Goal: Task Accomplishment & Management: Complete application form

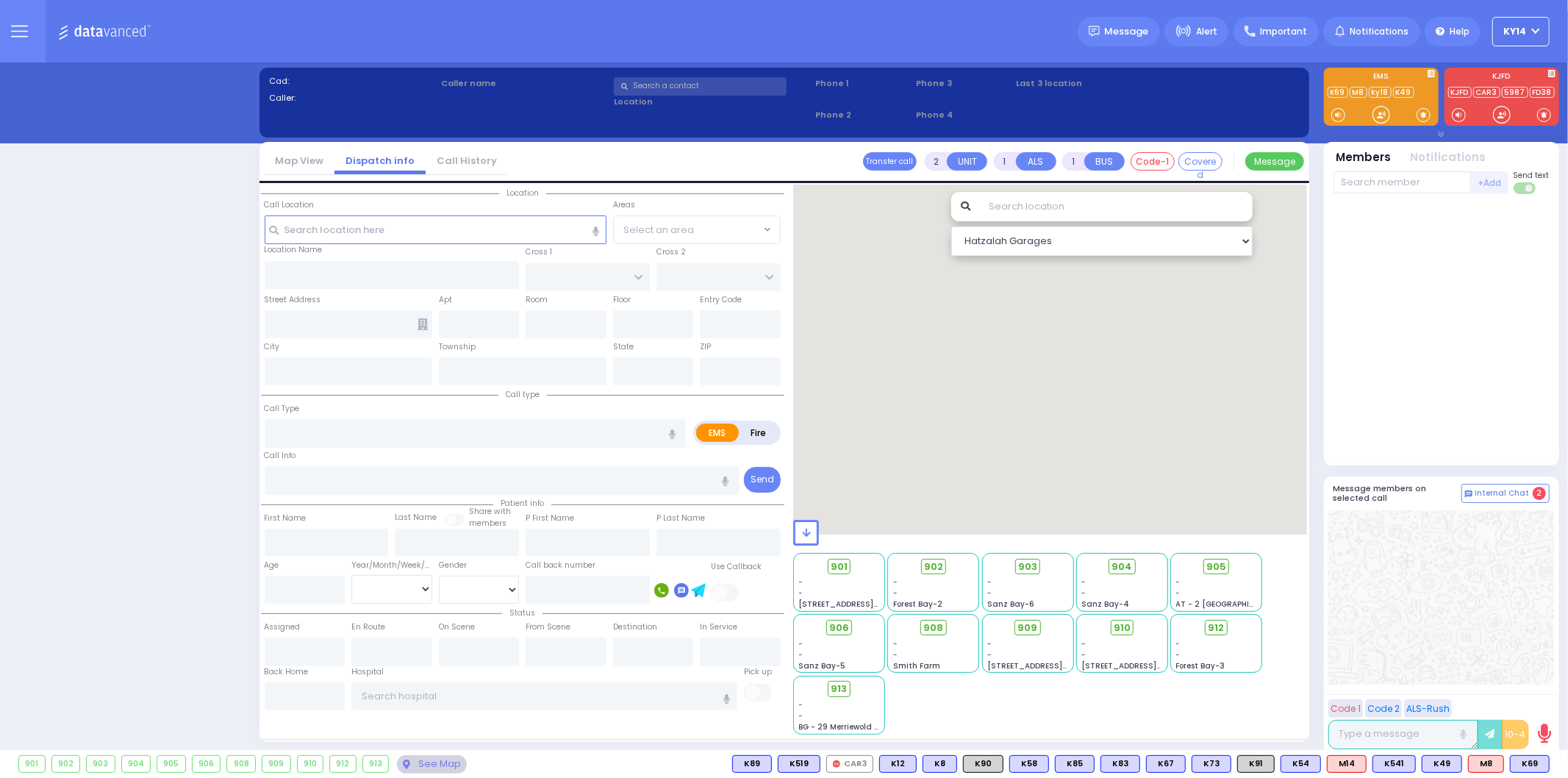
select select "2"
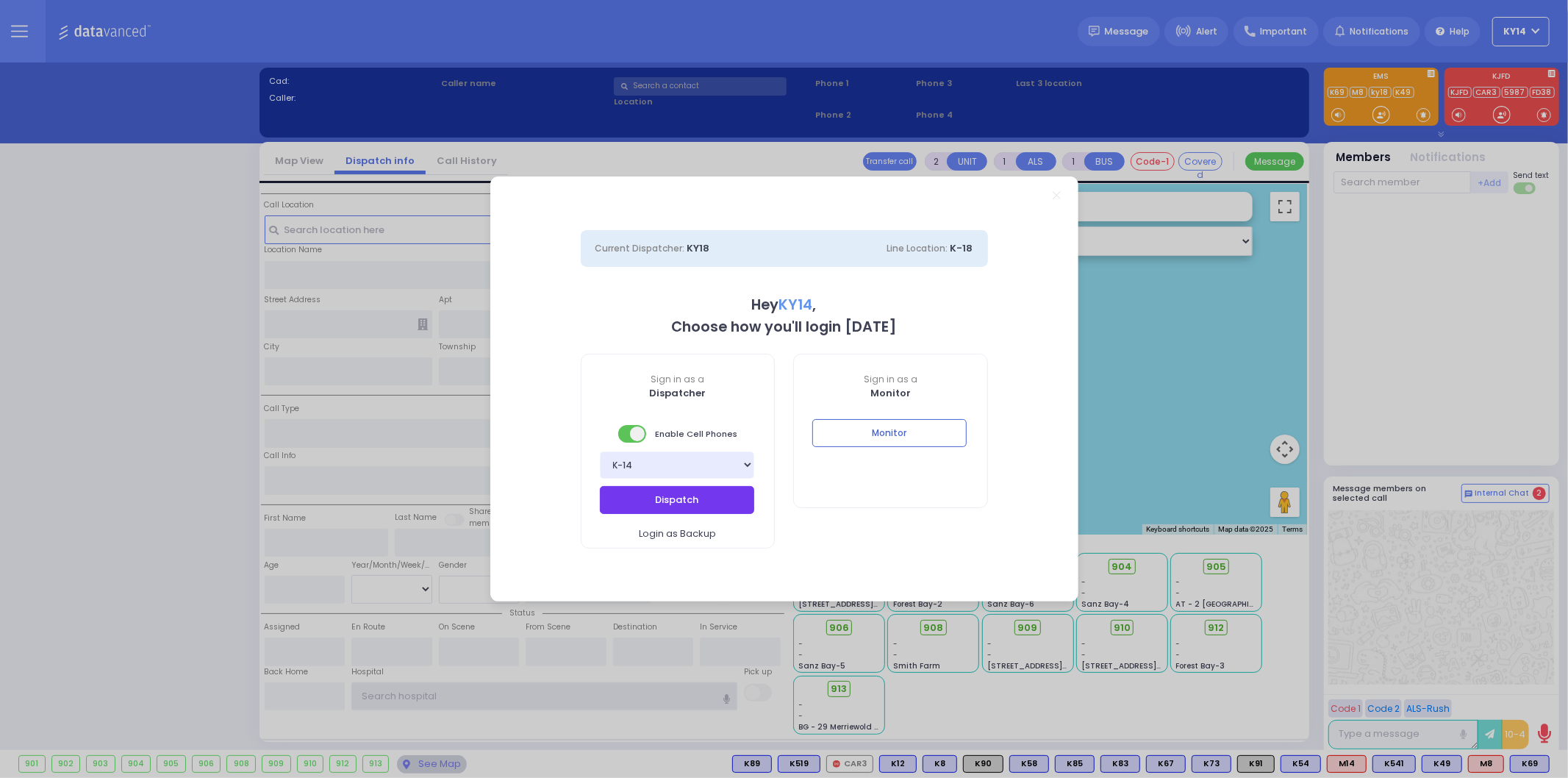
type input "ky14"
click at [700, 499] on button "Dispatch" at bounding box center [677, 500] width 154 height 28
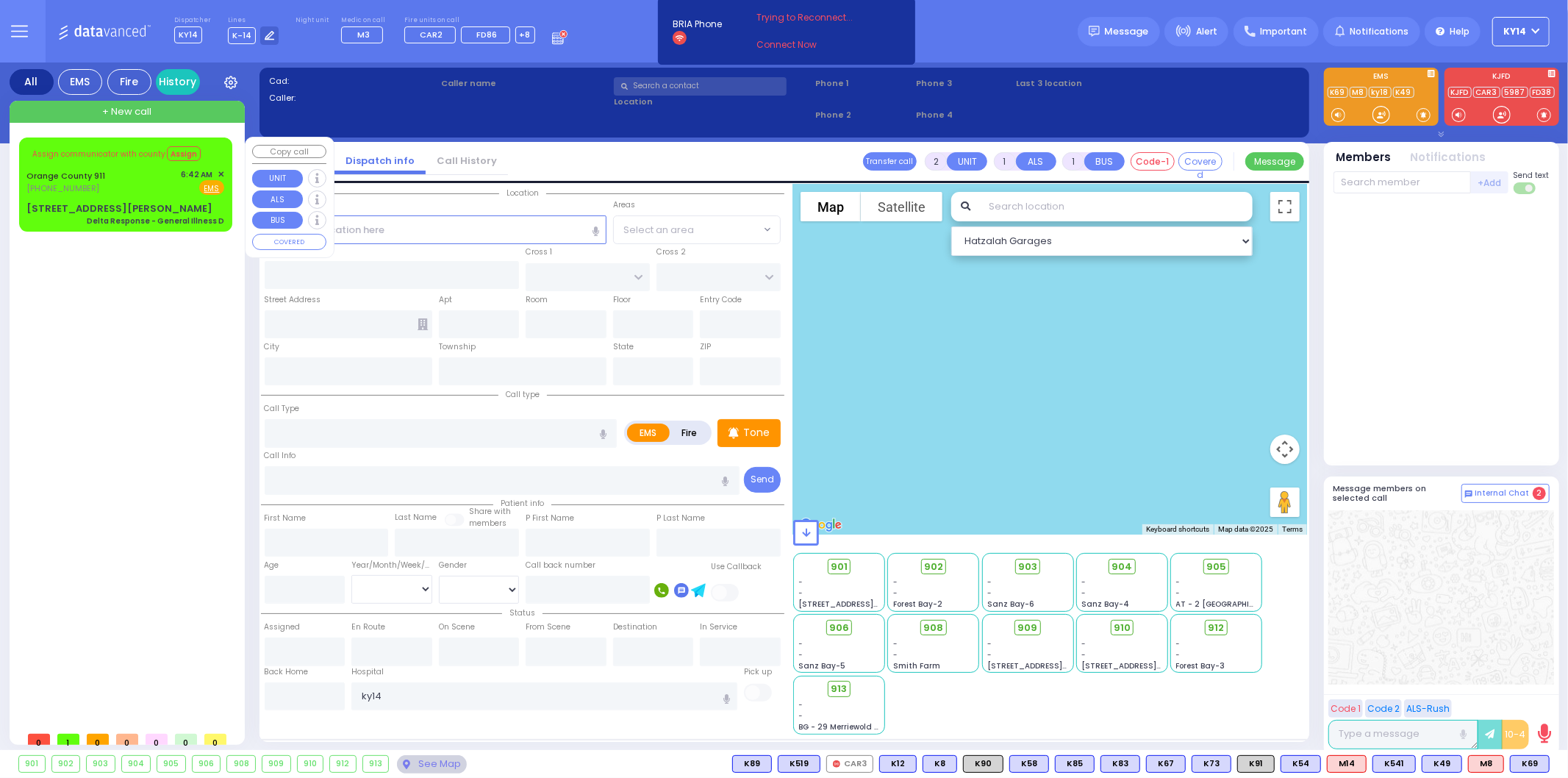
click at [221, 170] on span "✕" at bounding box center [221, 174] width 6 height 12
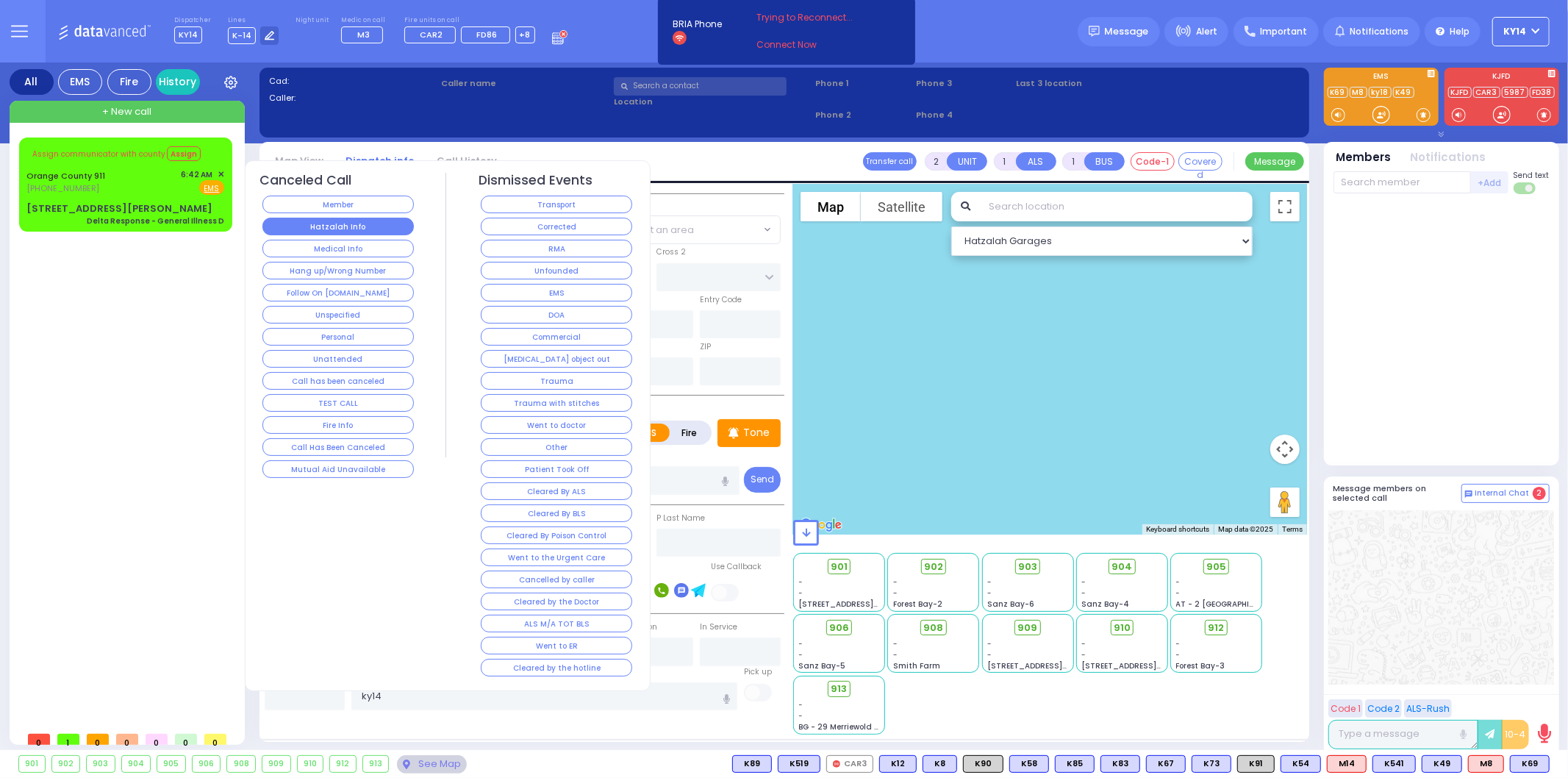
click at [346, 232] on button "Hatzalah Info" at bounding box center [338, 226] width 152 height 18
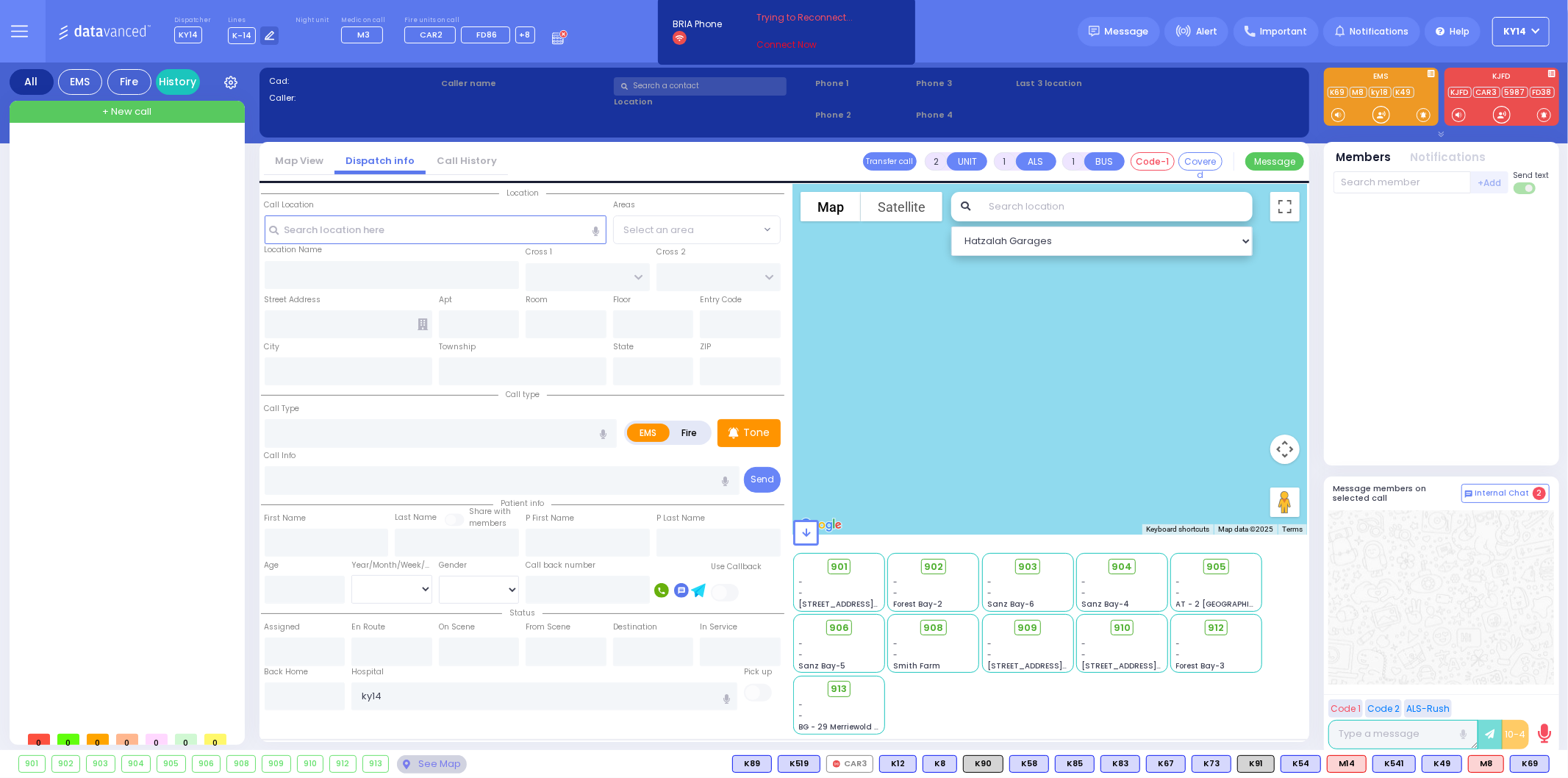
click at [801, 41] on link "Connect Now" at bounding box center [814, 45] width 116 height 13
click at [48, 305] on div at bounding box center [129, 431] width 219 height 587
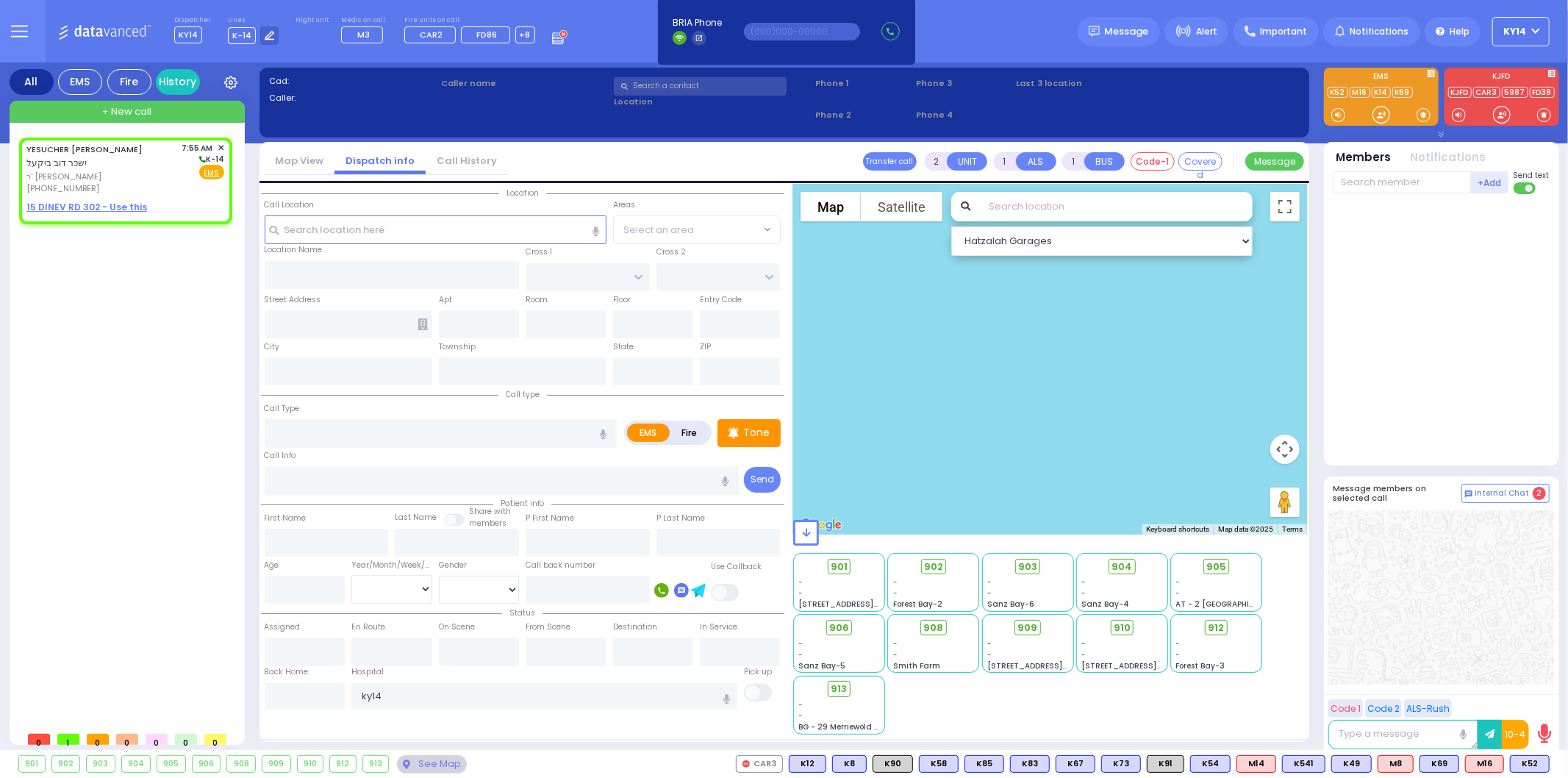
select select
radio input "true"
type input "YESUCHER DOV"
type input "[PERSON_NAME]"
select select
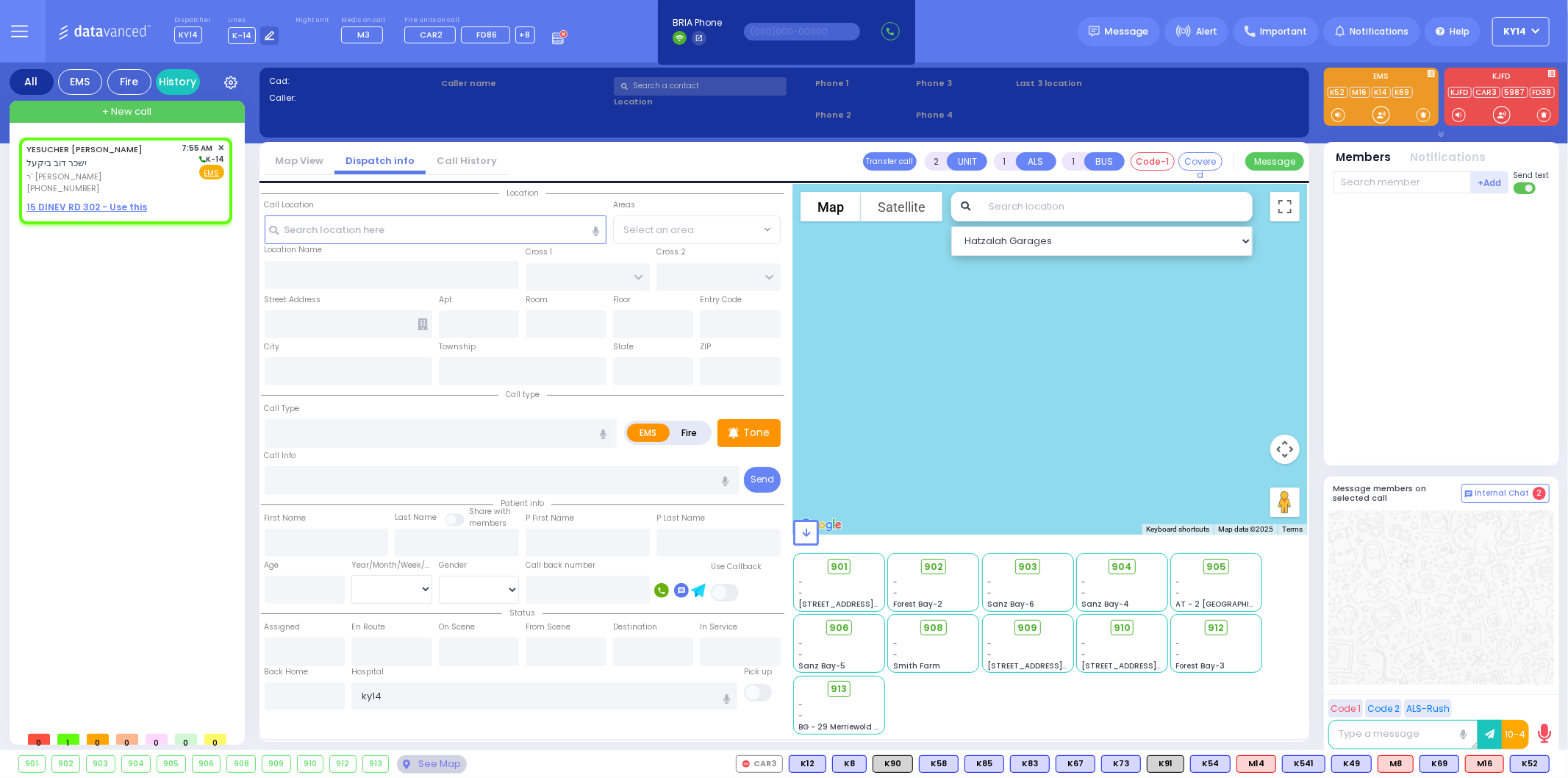
type input "07:55"
select select "Hatzalah Garages"
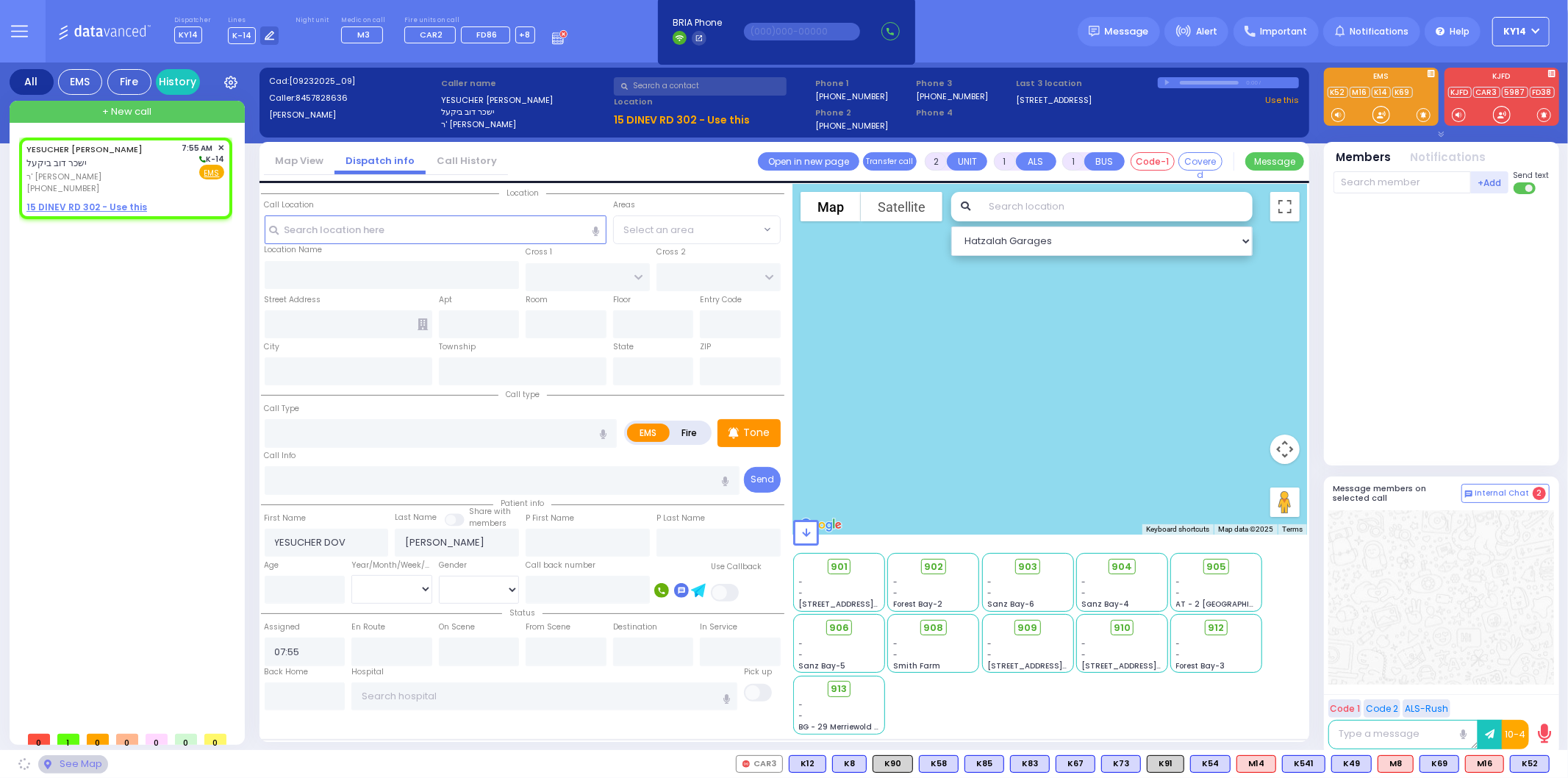
select select
radio input "true"
select select
select select "Hatzalah Garages"
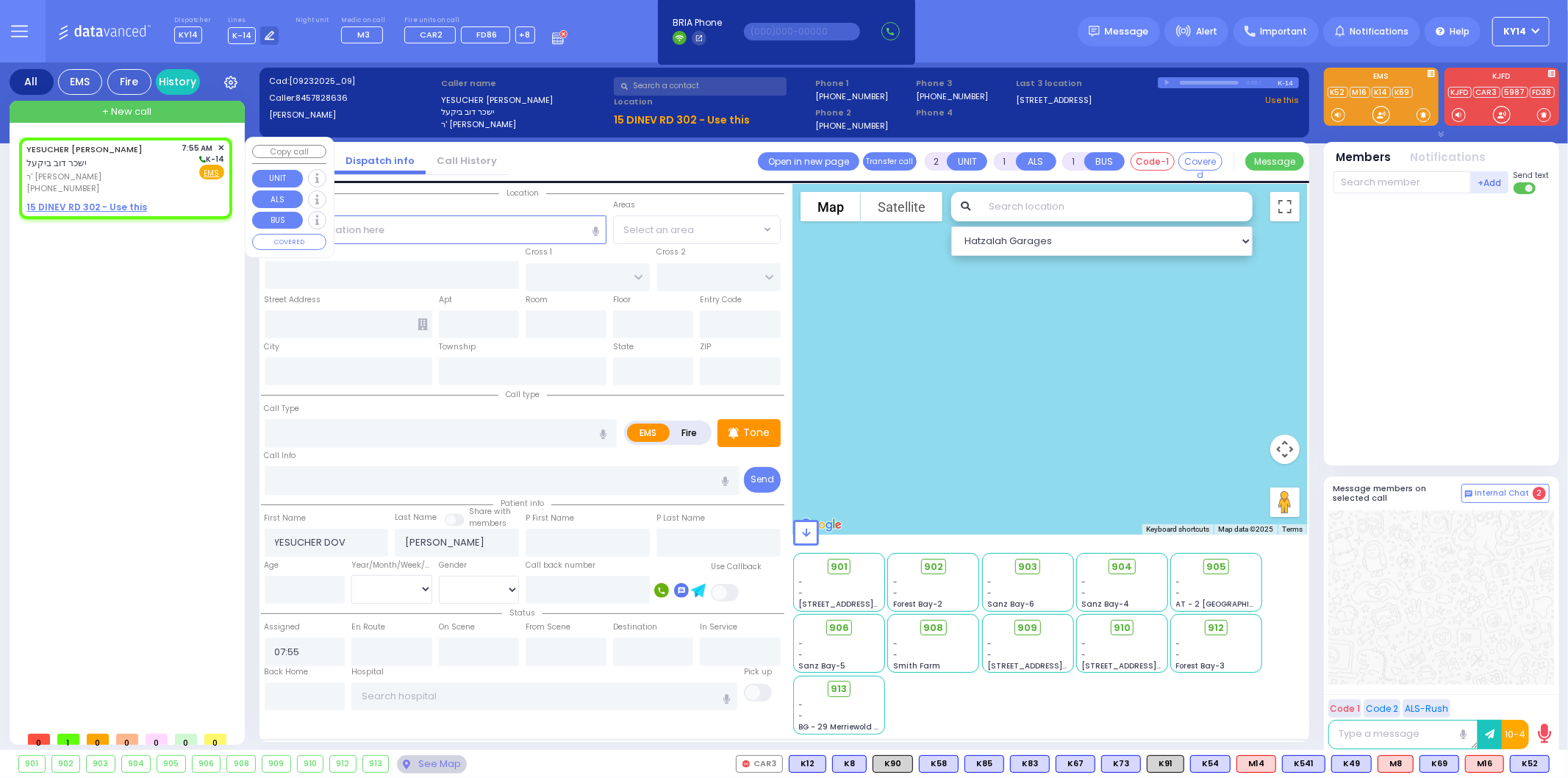
click at [97, 200] on u "15 DINEV RD 302 - Use this" at bounding box center [87, 206] width 121 height 12
select select
radio input "true"
select select
select select "Hatzalah Garages"
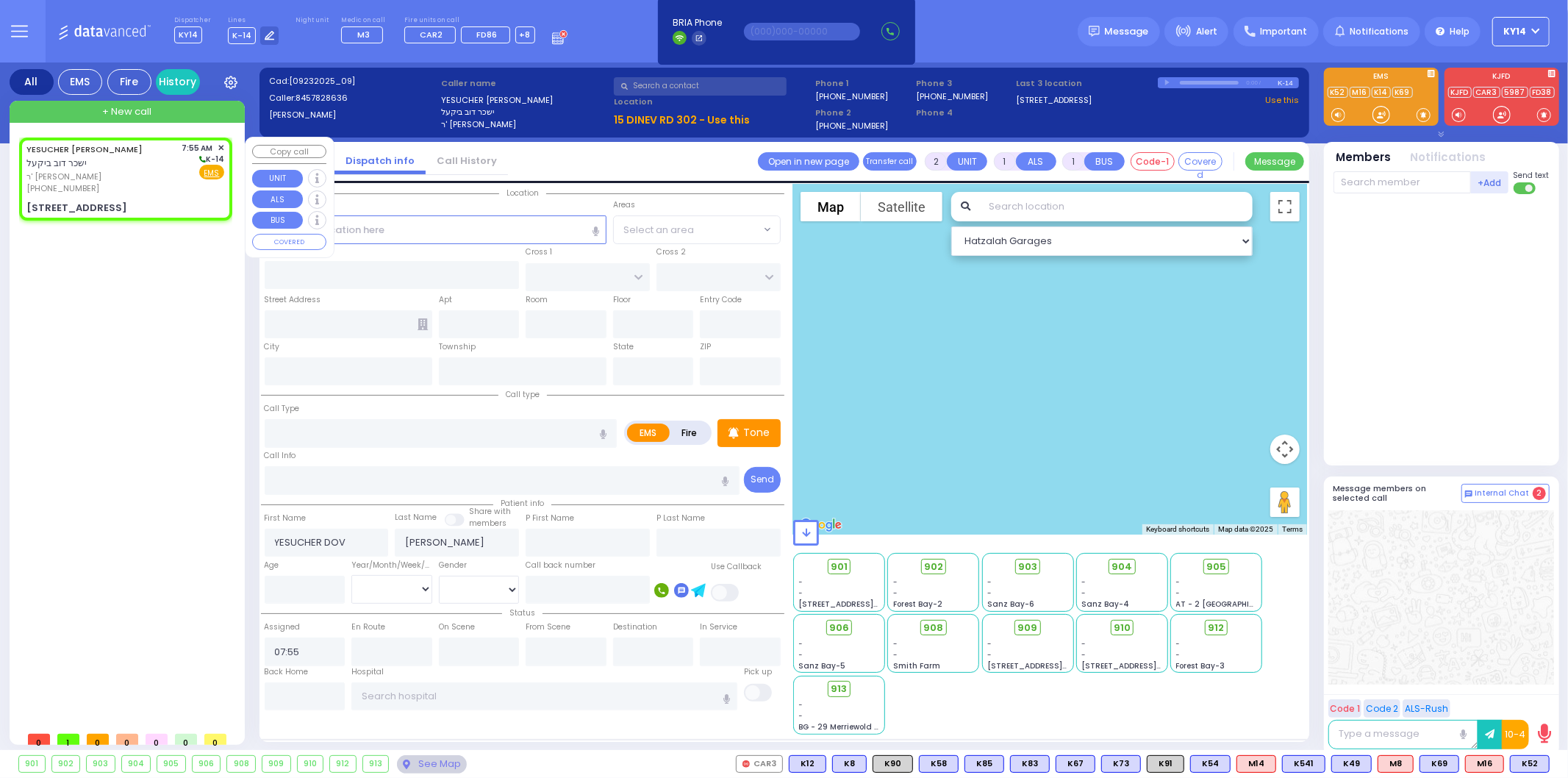
select select
radio input "true"
select select
type input "DINEV COURT"
type input "[GEOGRAPHIC_DATA]"
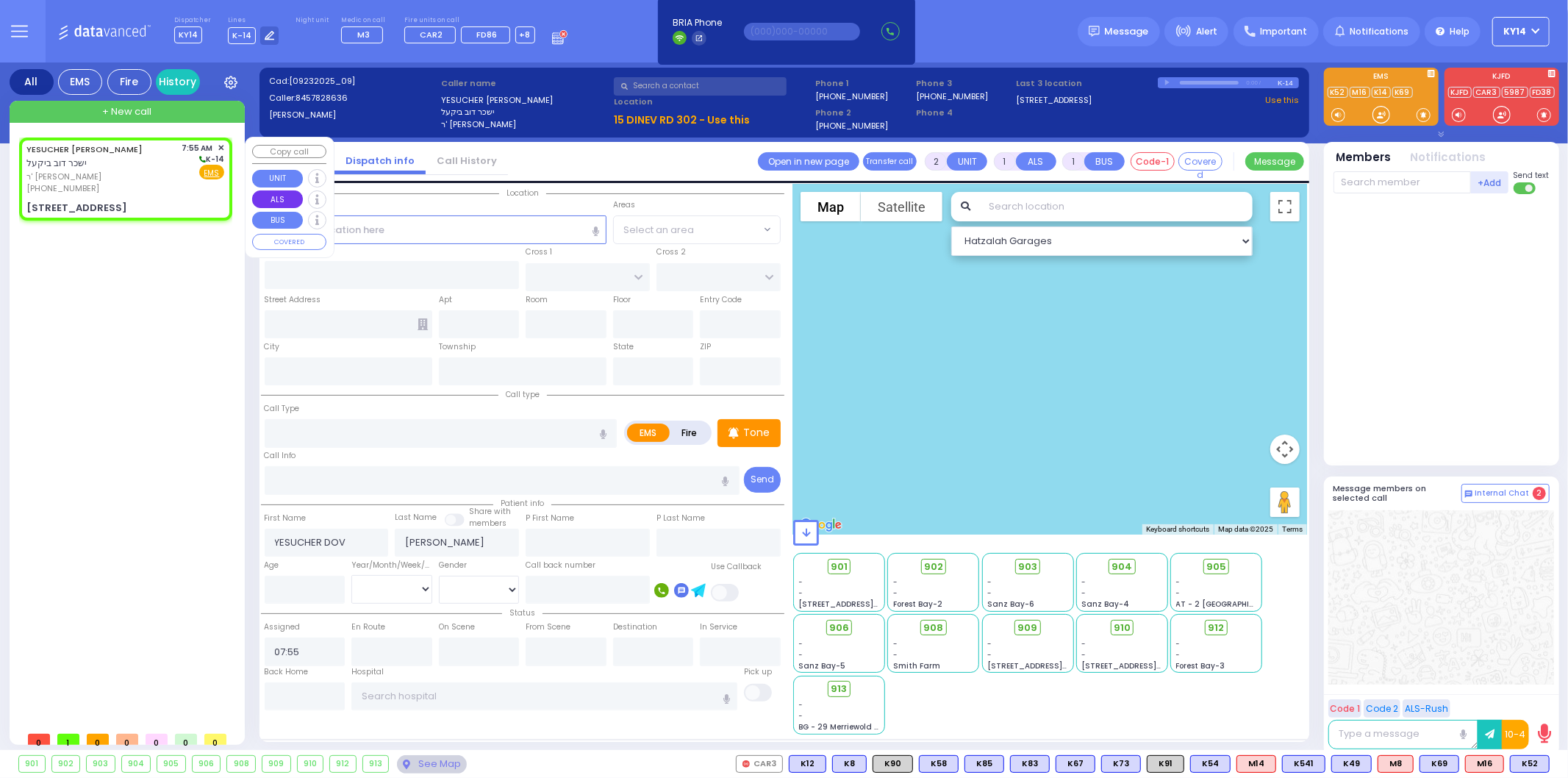
type input "15 DINEV RD"
type input "302"
type input "Monroe"
type input "[US_STATE]"
type input "10950"
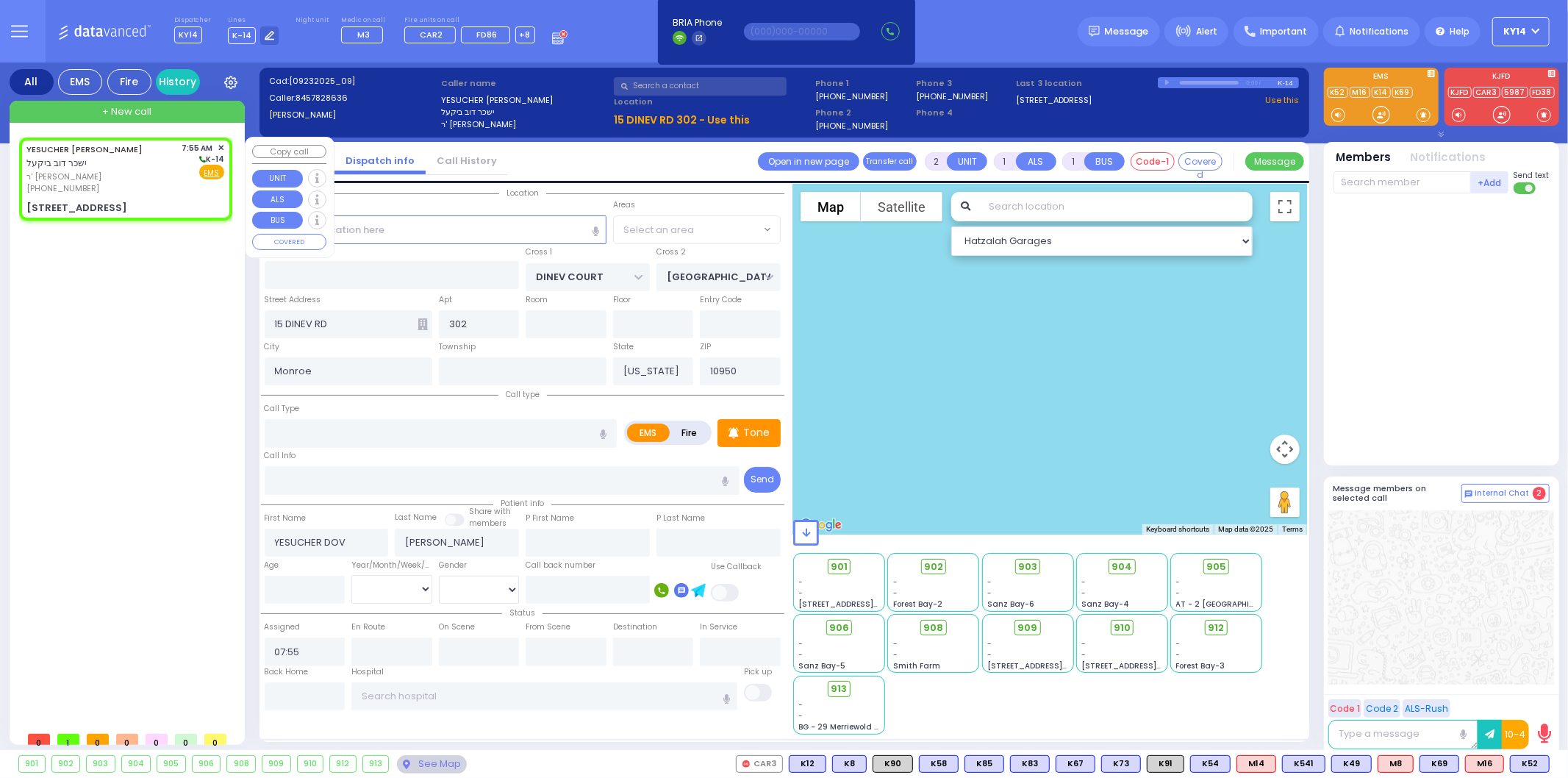
select select "Hatzalah Garages"
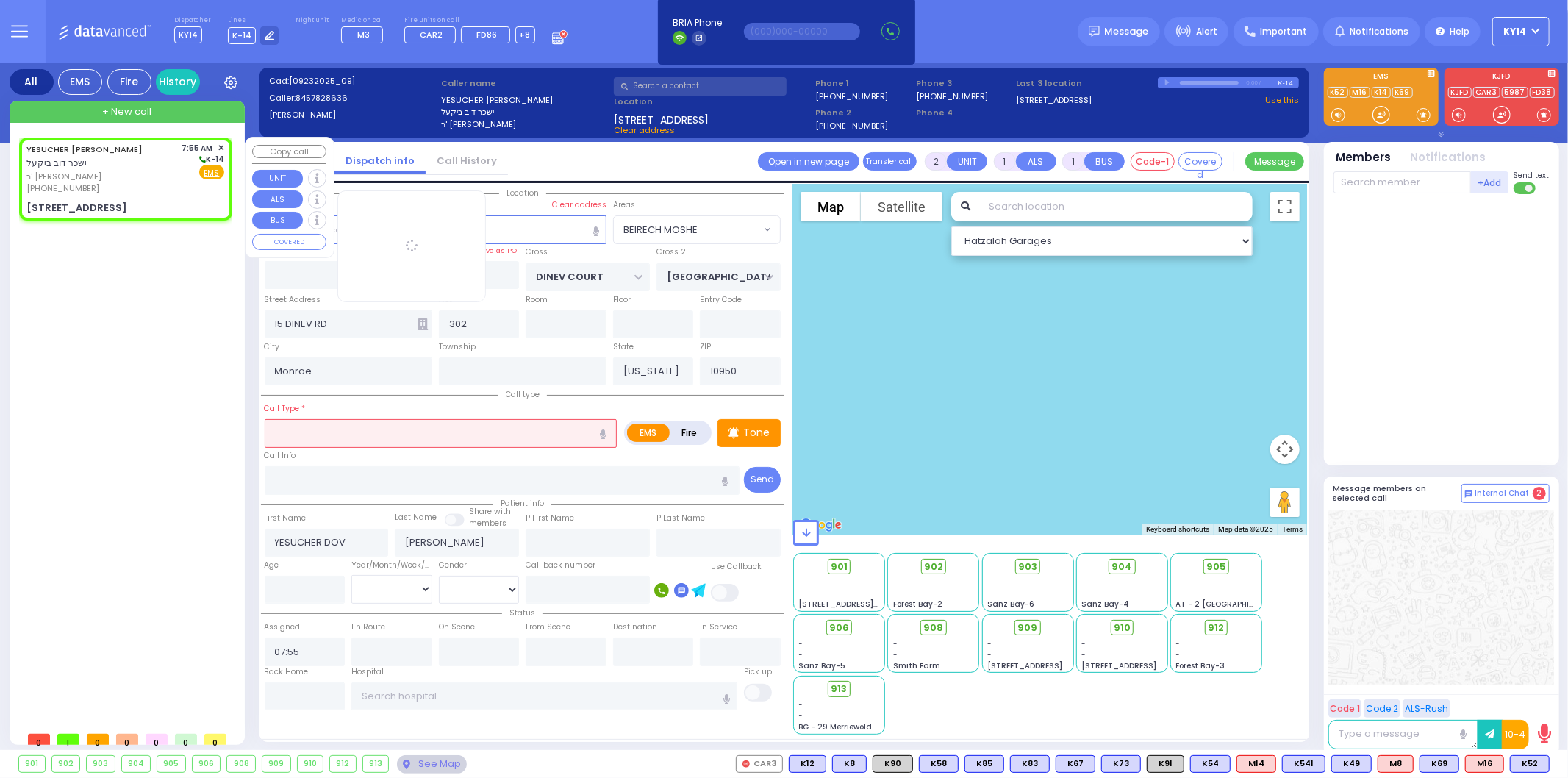
select select "BEIRECH MOSHE"
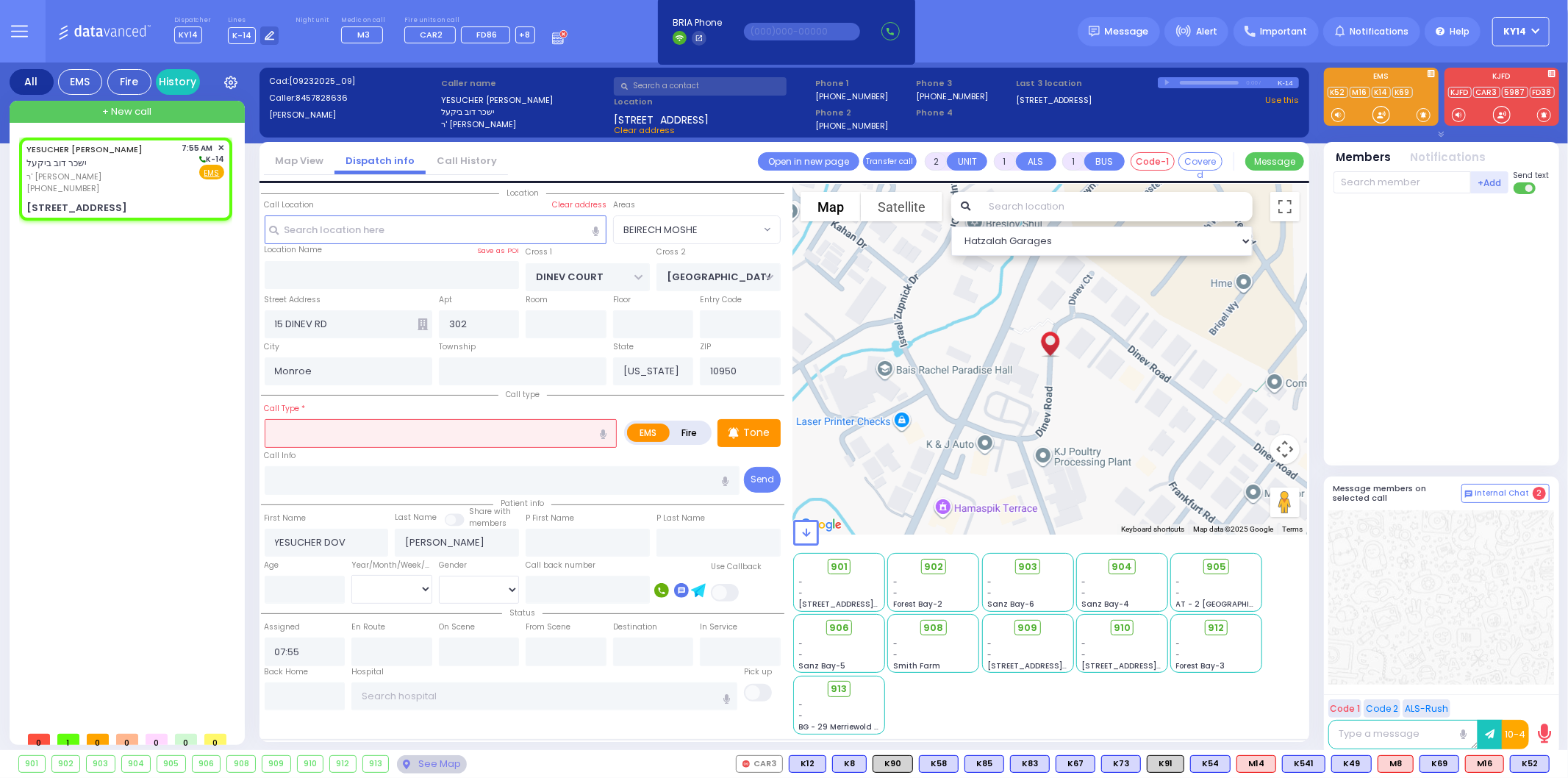
click at [344, 421] on input "text" at bounding box center [440, 433] width 353 height 28
select select
radio input "true"
select select
select select "Hatzalah Garages"
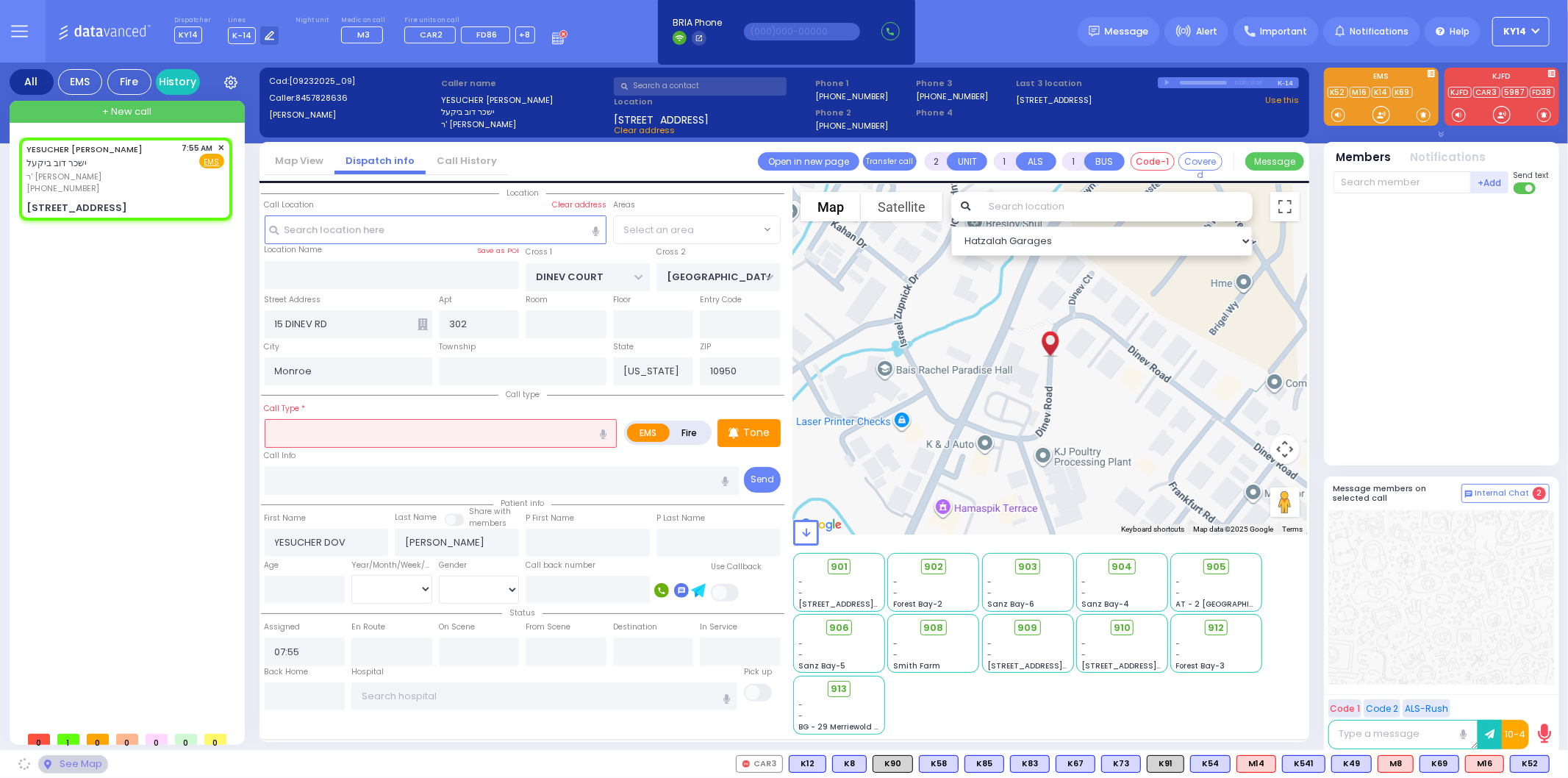
select select "BEIRECH MOSHE"
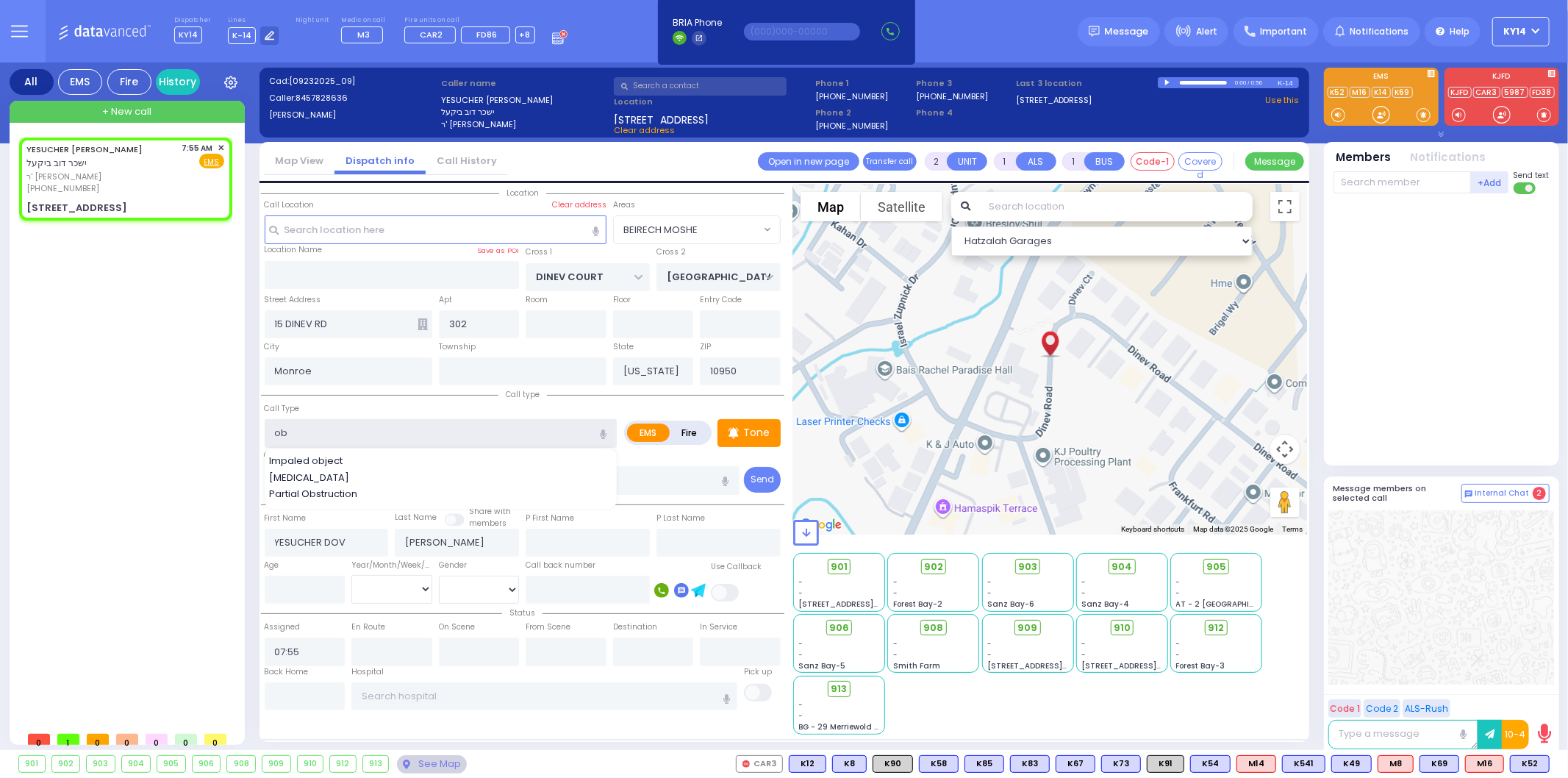
type input "ob"
drag, startPoint x: 200, startPoint y: 436, endPoint x: 210, endPoint y: 436, distance: 10.0
click at [201, 436] on div "YESUCHER [PERSON_NAME] ישכר דוב ביקעל ר' [PERSON_NAME] [PHONE_NUMBER] 7:55 AM ✕…" at bounding box center [129, 431] width 219 height 587
select select
radio input "true"
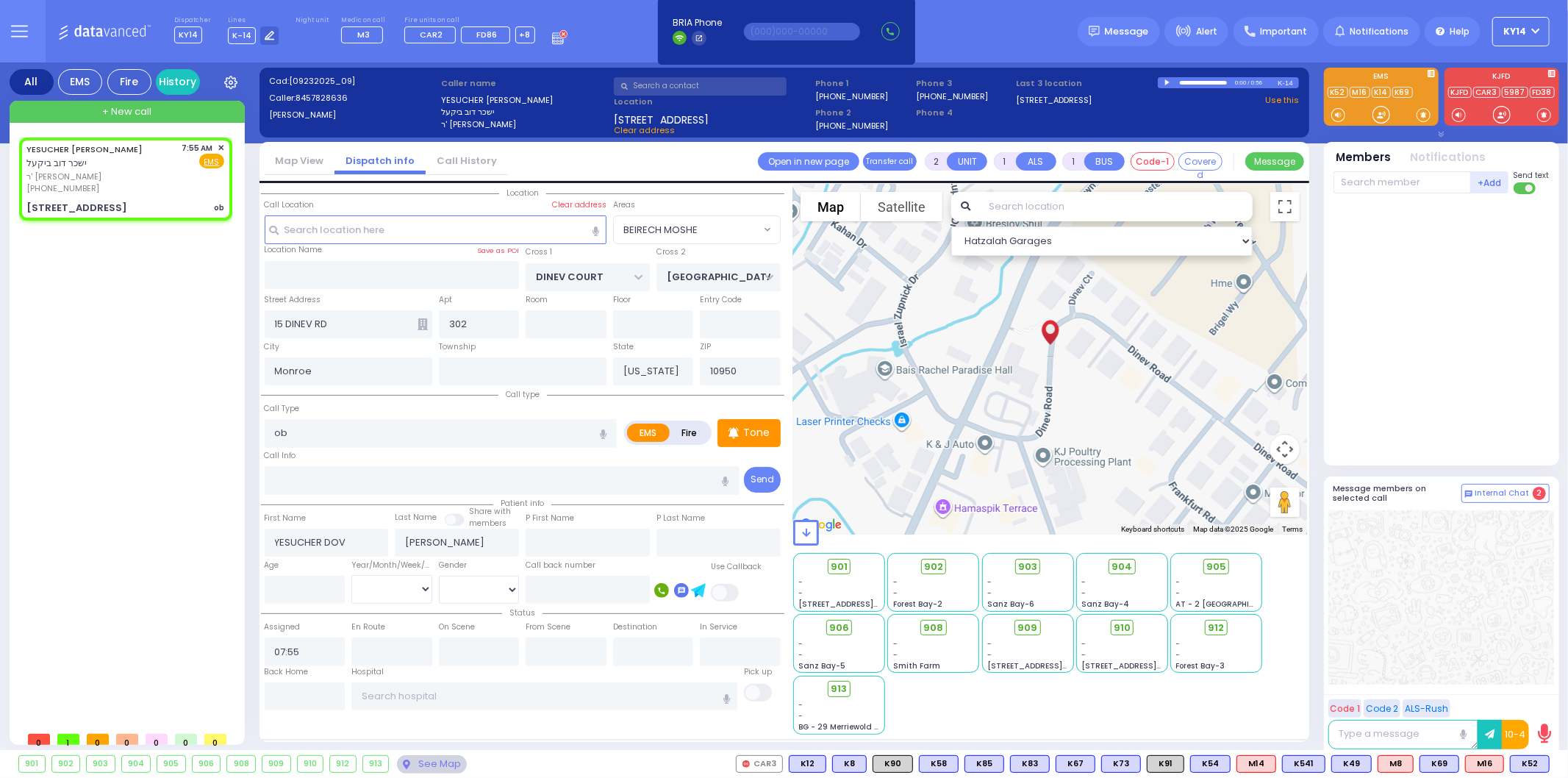
select select
select select "Hatzalah Garages"
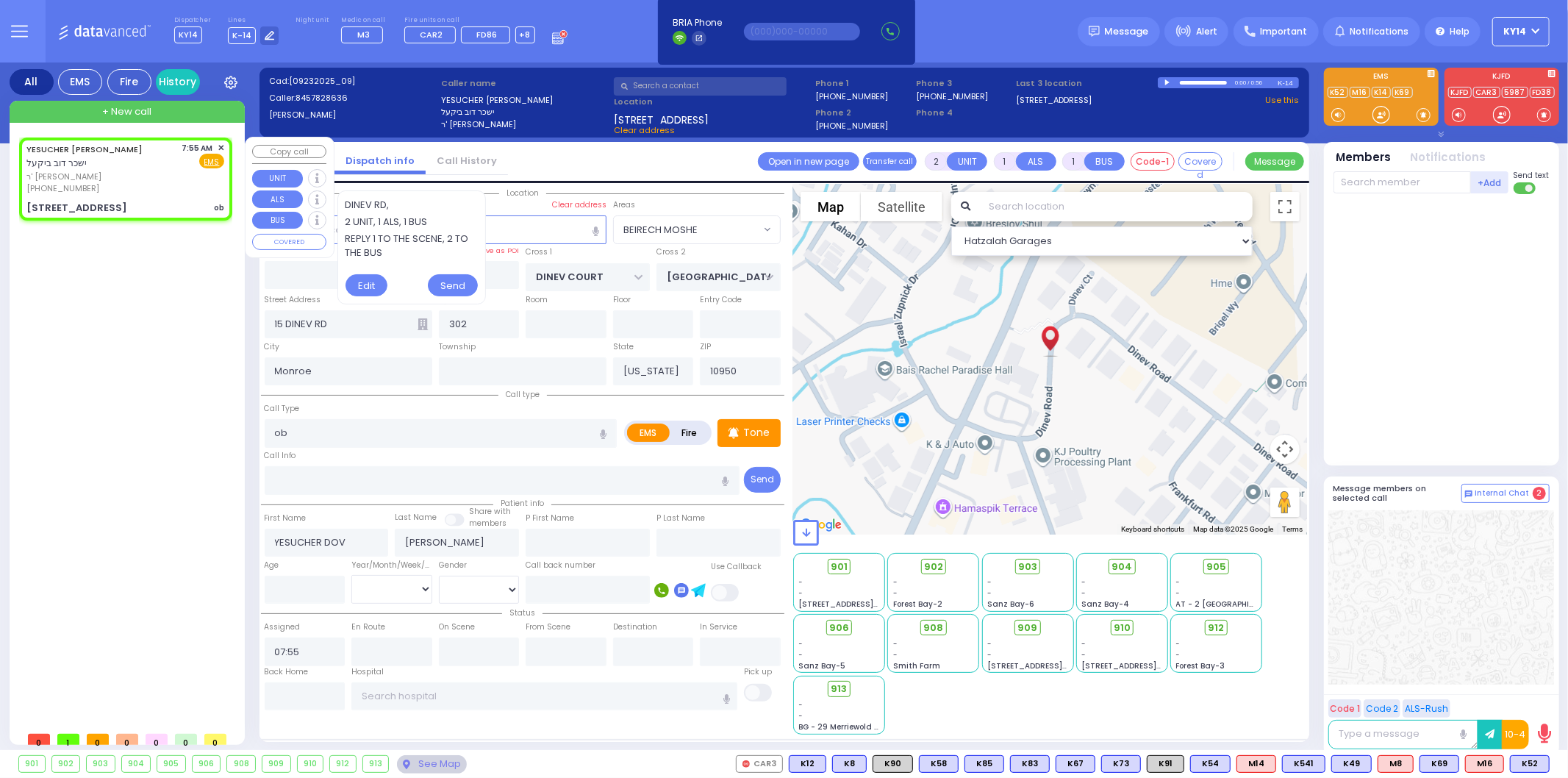
select select "BEIRECH MOSHE"
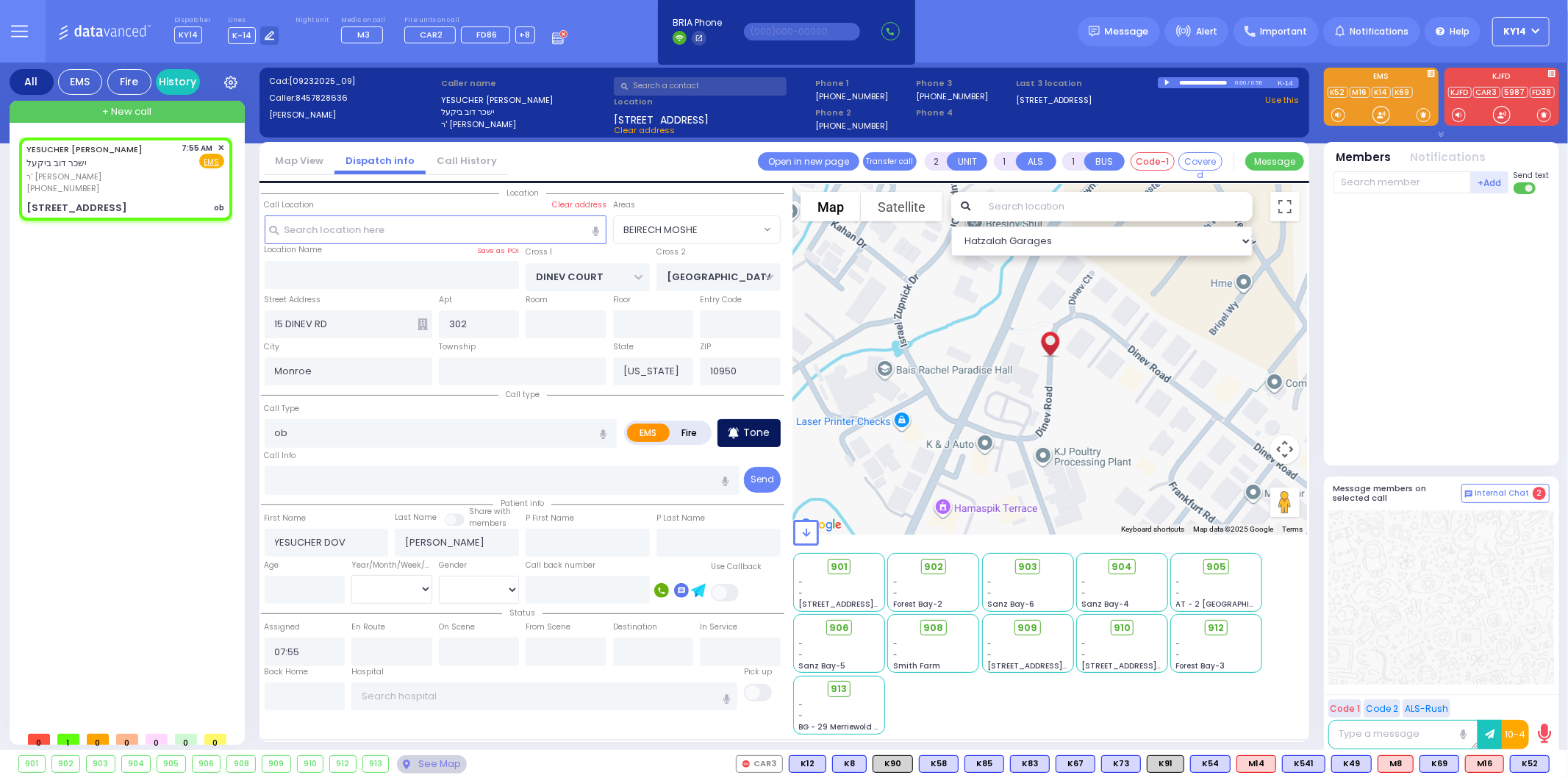
click at [746, 431] on p "Tone" at bounding box center [756, 432] width 27 height 15
click at [1522, 767] on span "K58" at bounding box center [1529, 764] width 38 height 16
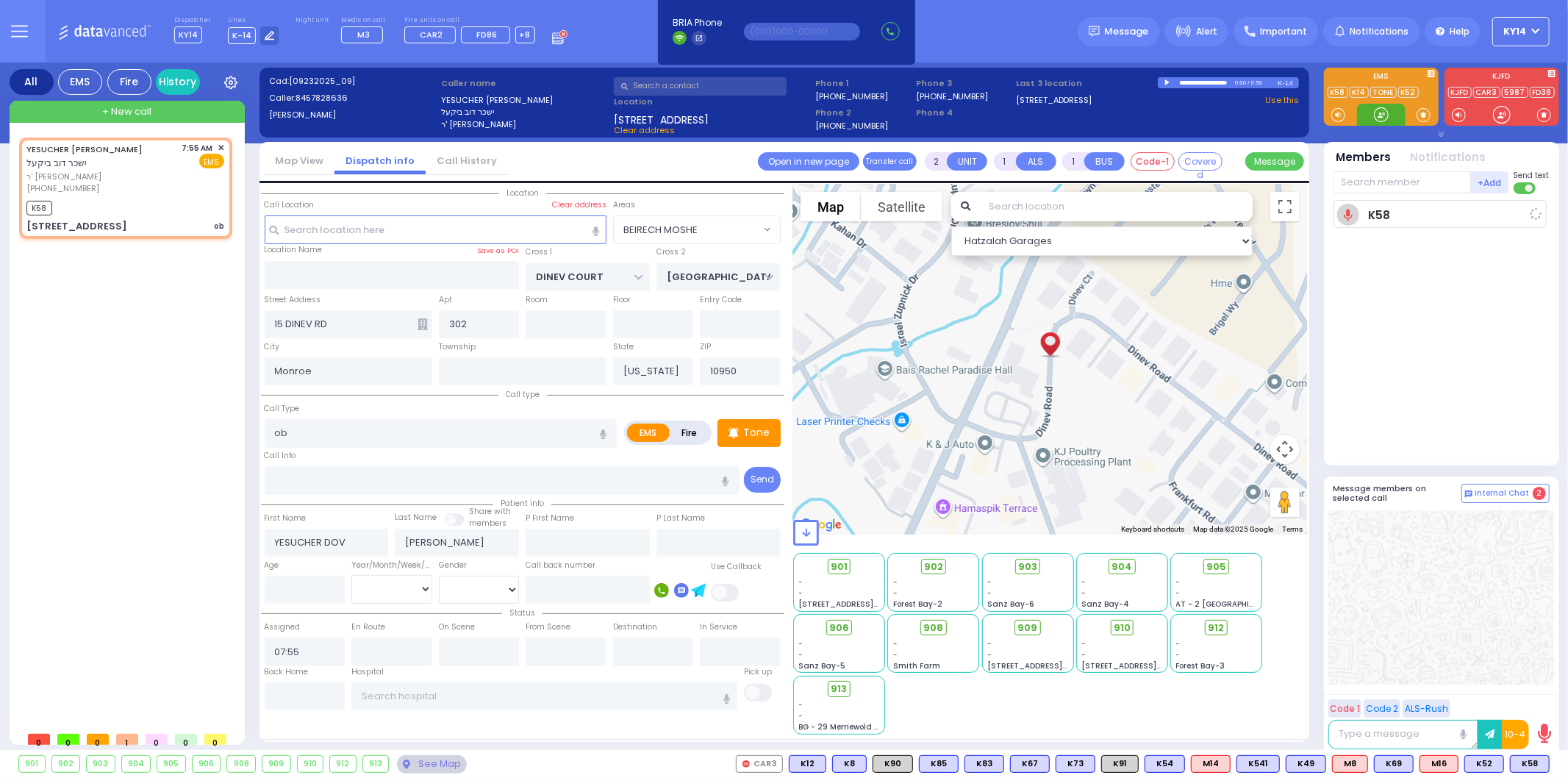
select select
radio input "true"
select select
type input "07:57"
select select "Hatzalah Garages"
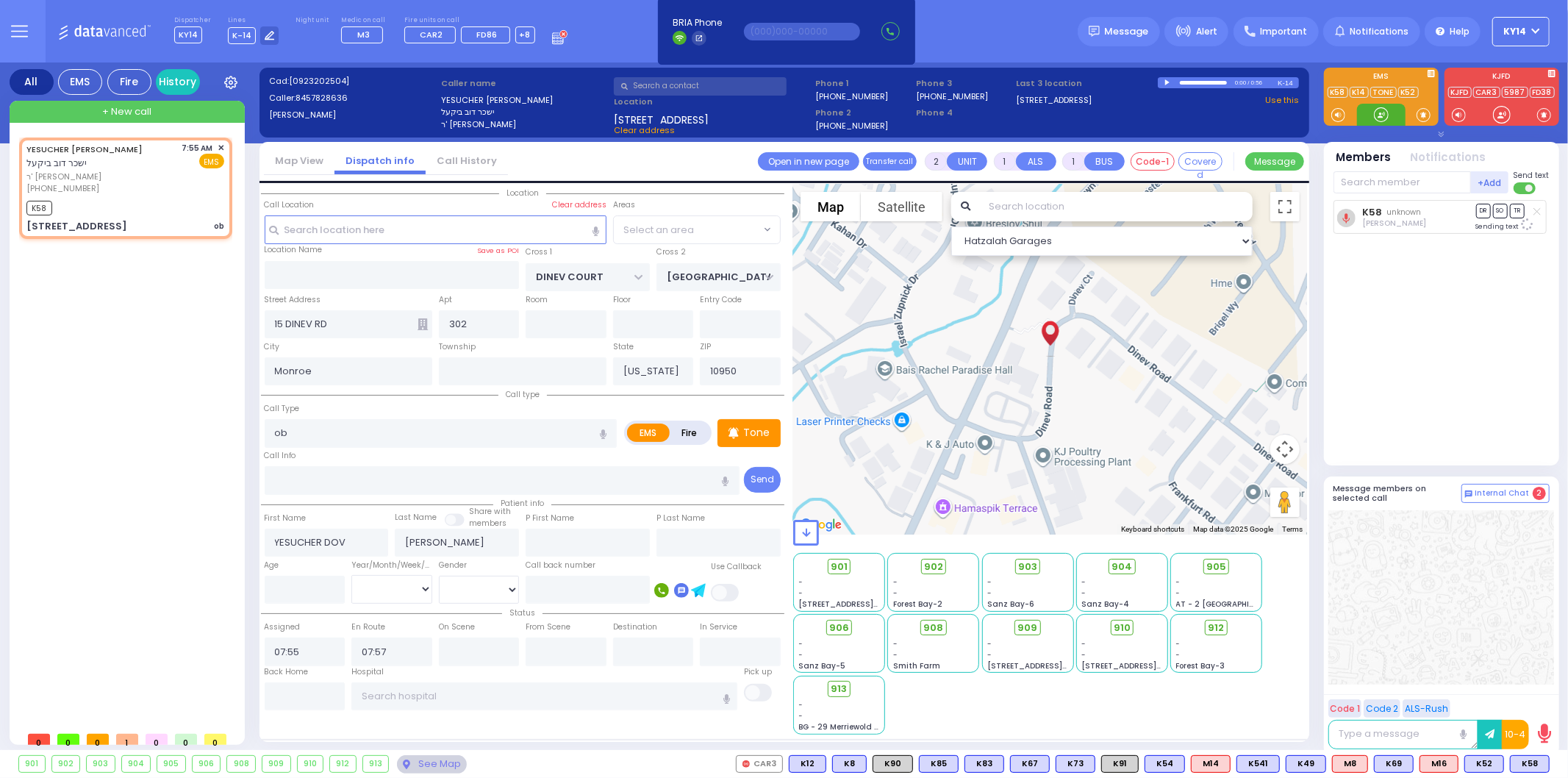
select select "BEIRECH MOSHE"
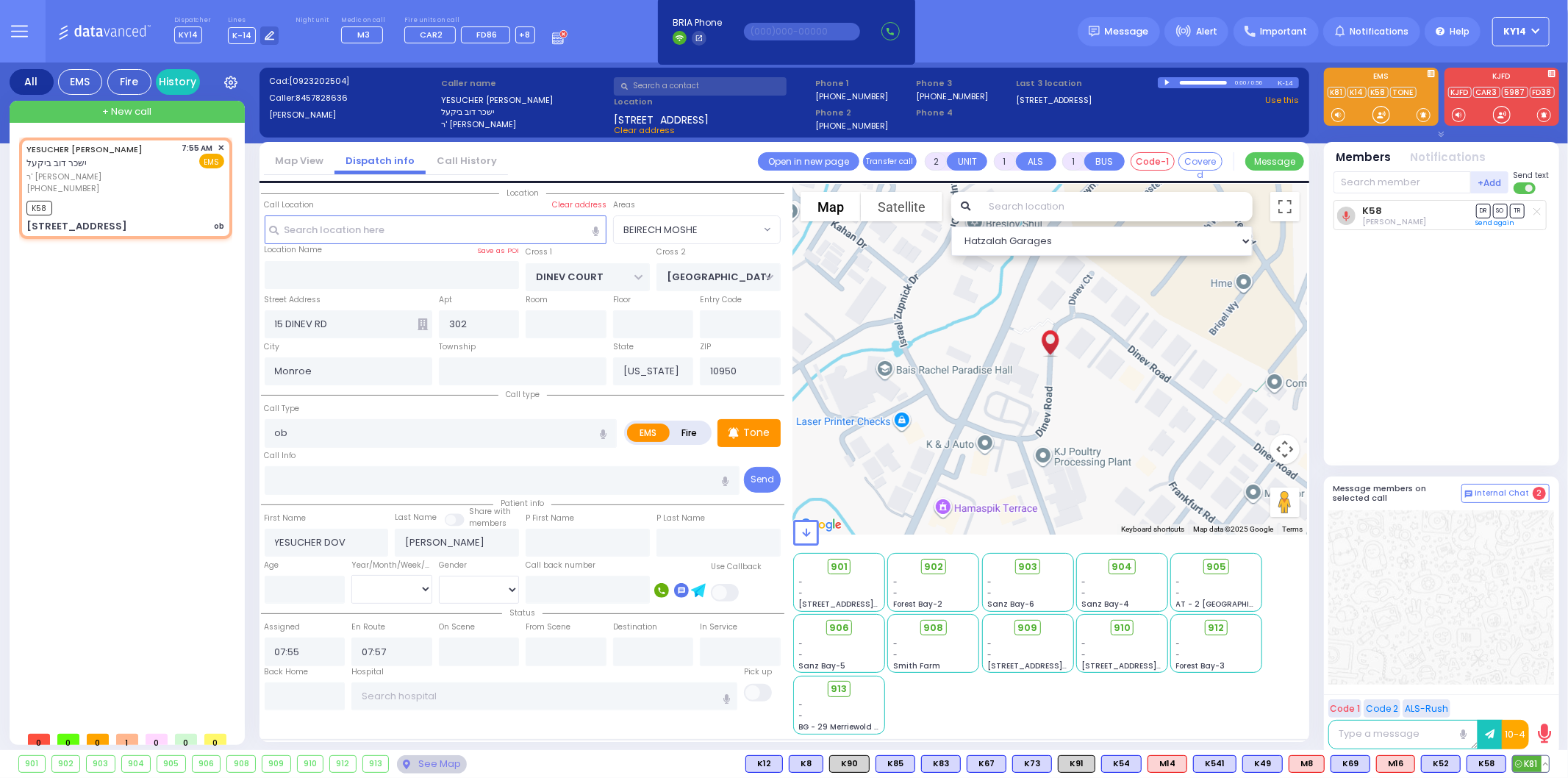
click at [1520, 763] on icon at bounding box center [1518, 763] width 7 height 7
select select
radio input "true"
select select
select select "Hatzalah Garages"
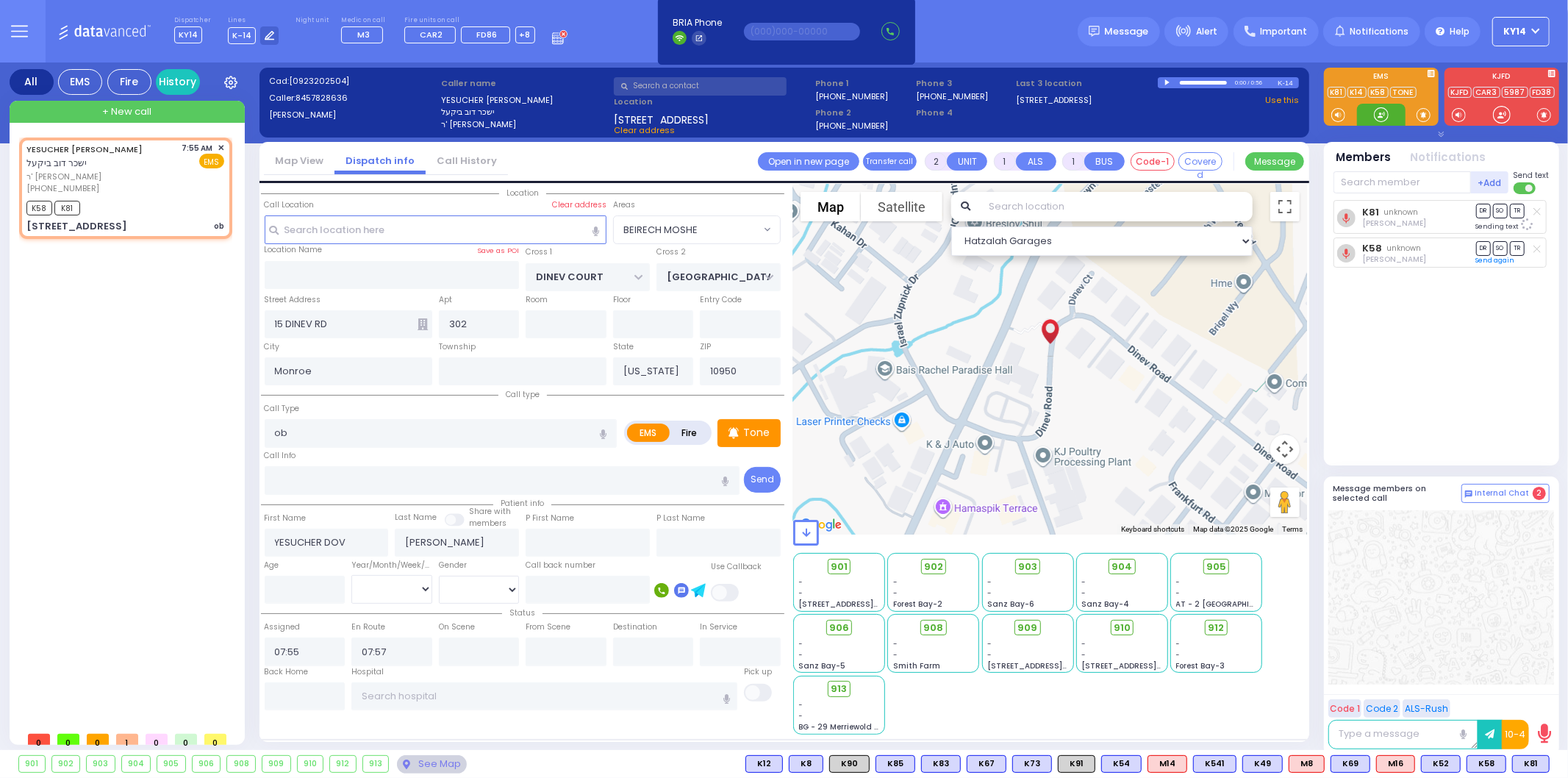
select select "BEIRECH MOSHE"
click at [1530, 763] on span "M8" at bounding box center [1532, 764] width 35 height 16
select select
radio input "true"
select select
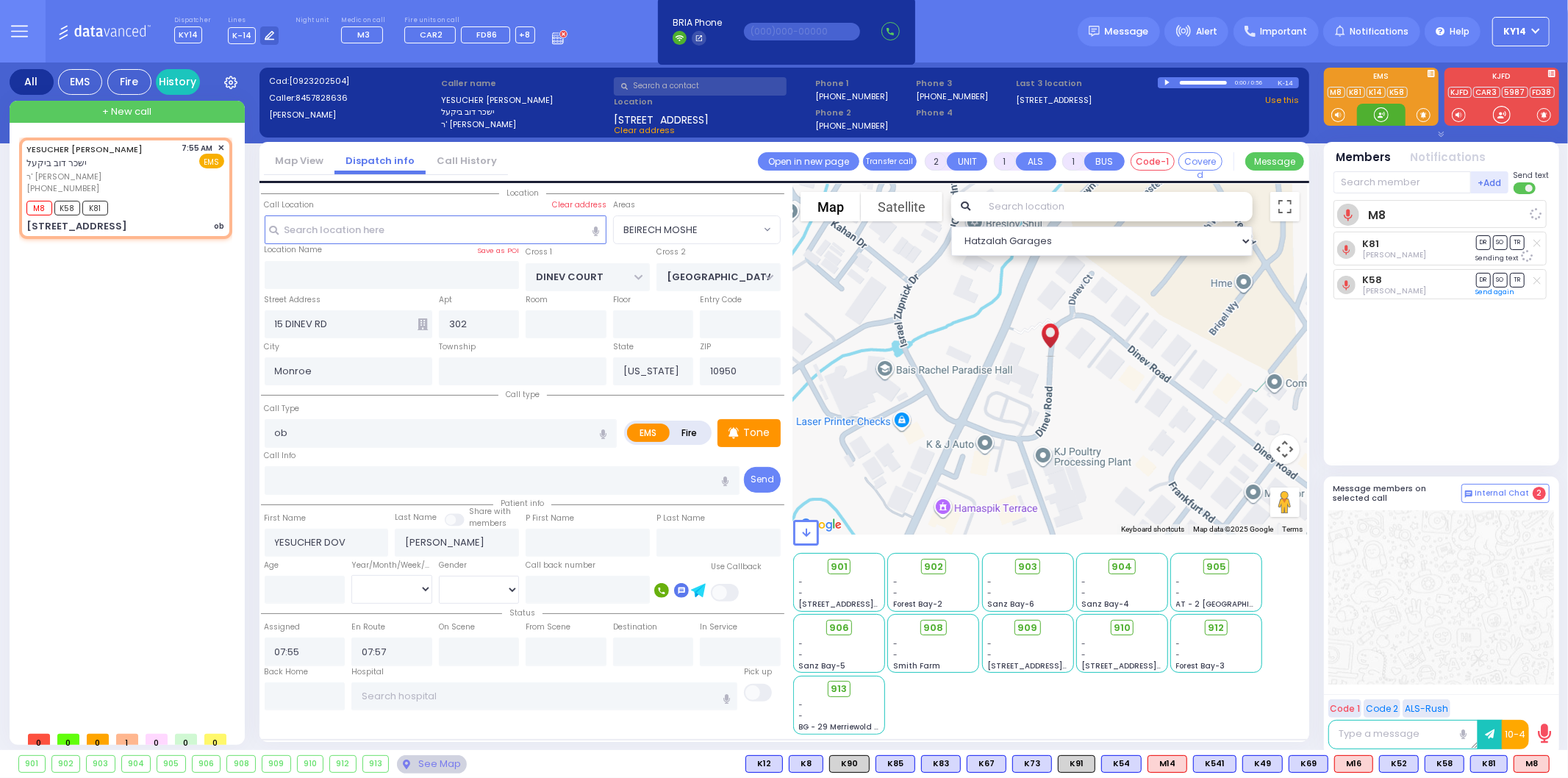
select select "Hatzalah Garages"
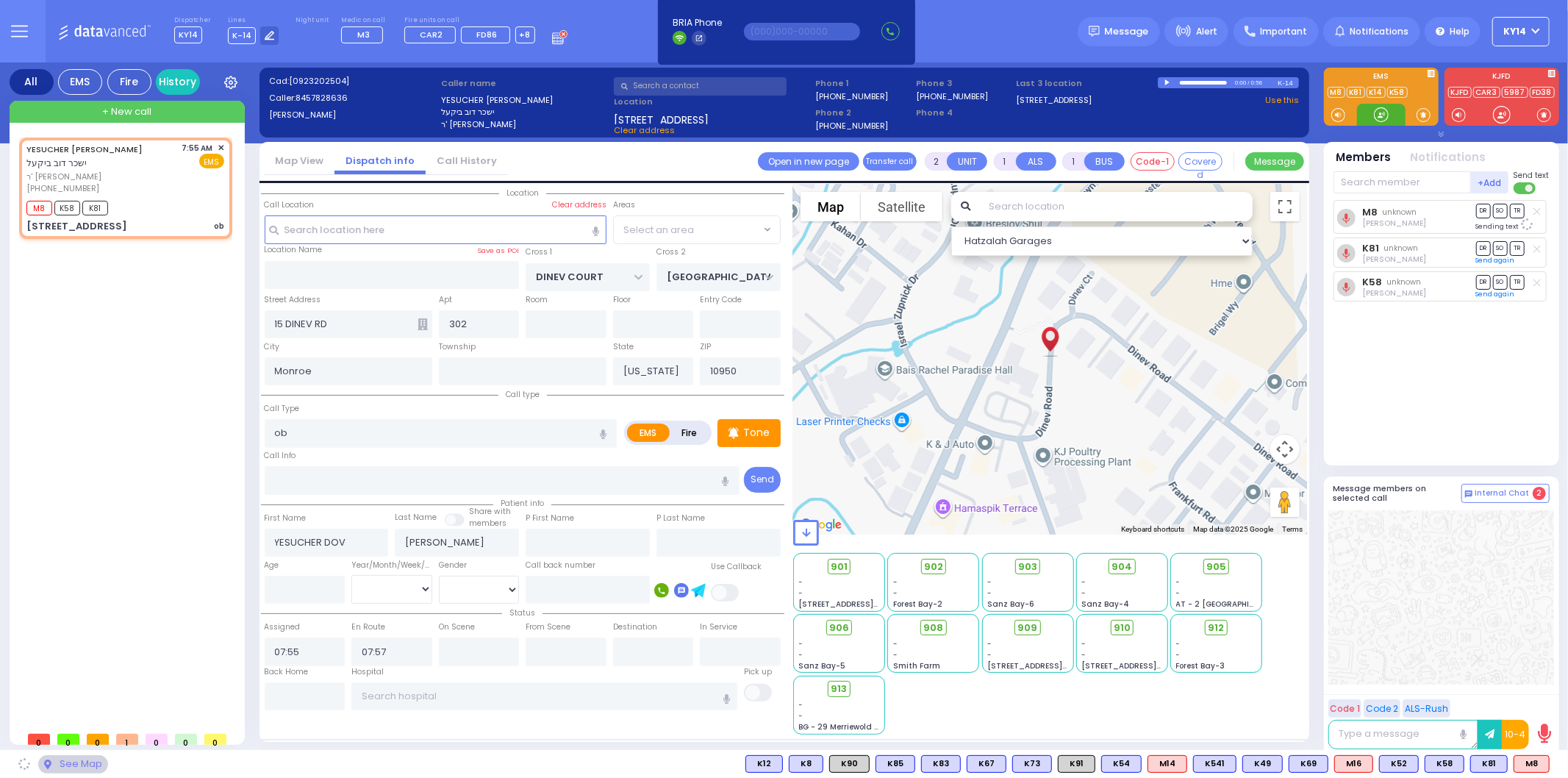
select select "BEIRECH MOSHE"
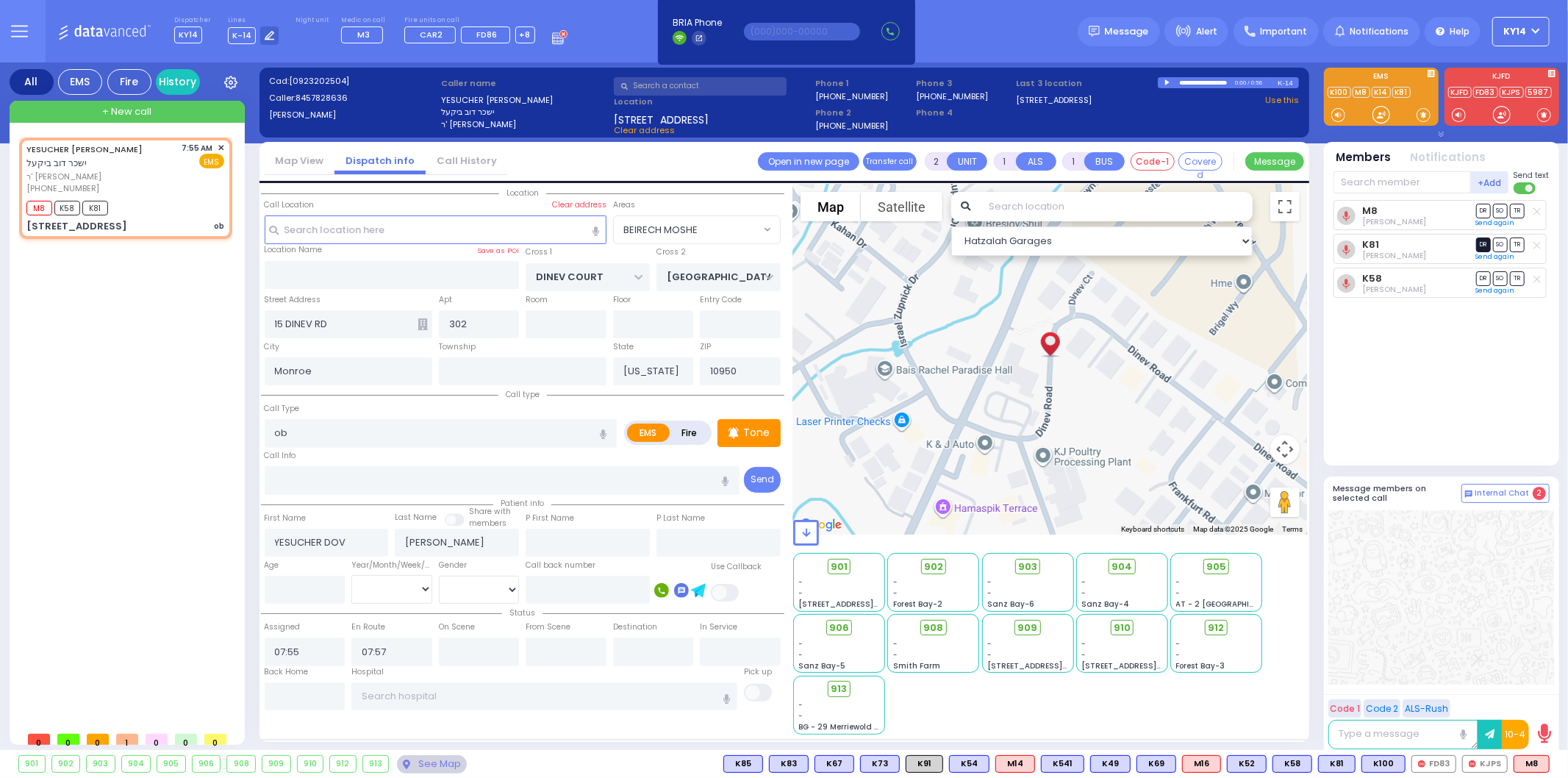
click at [1480, 248] on span "DR" at bounding box center [1483, 244] width 15 height 14
select select
radio input "true"
select select
select select "Hatzalah Garages"
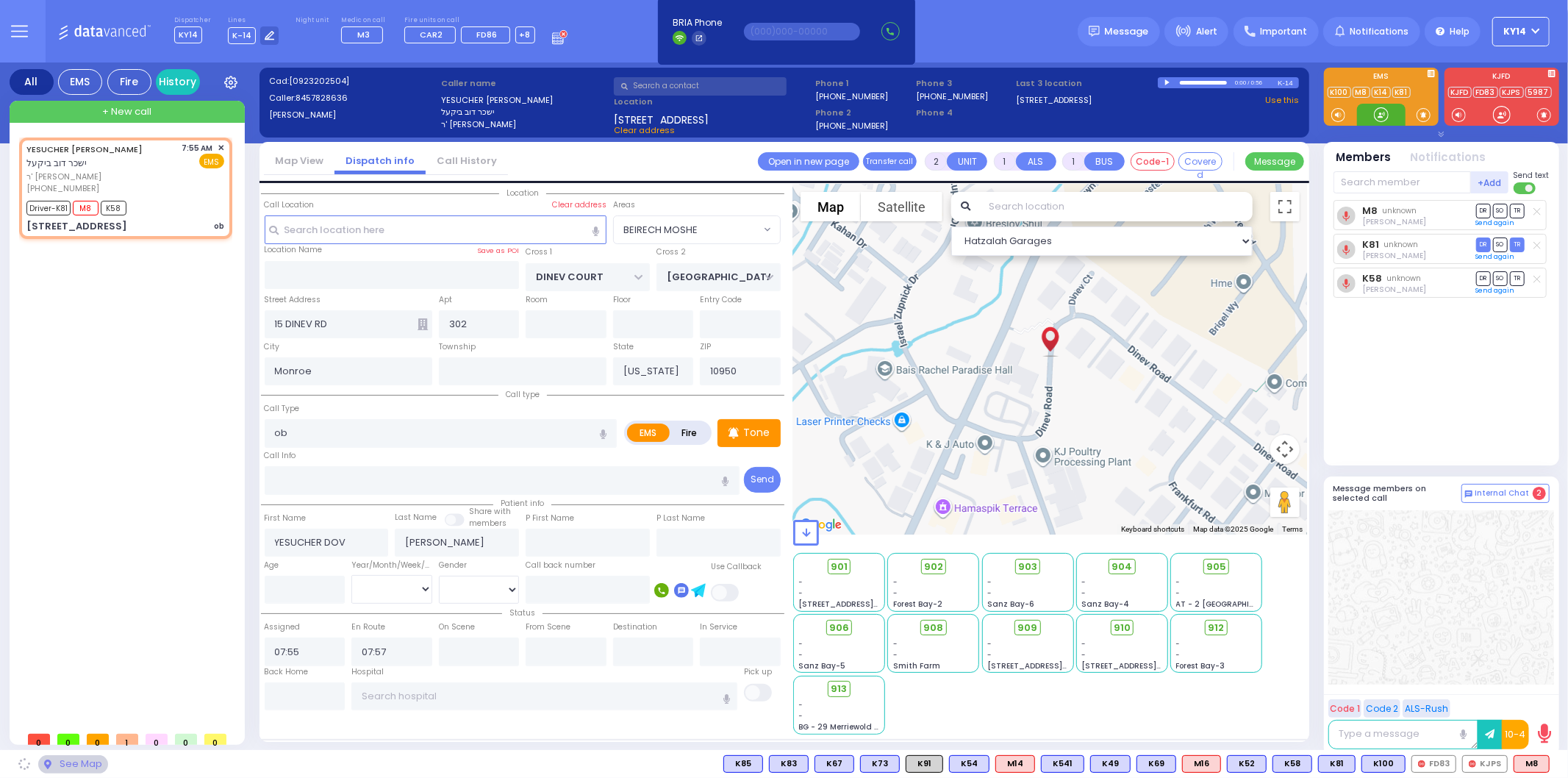
select select "BEIRECH MOSHE"
click at [1404, 184] on input "text" at bounding box center [1402, 182] width 138 height 22
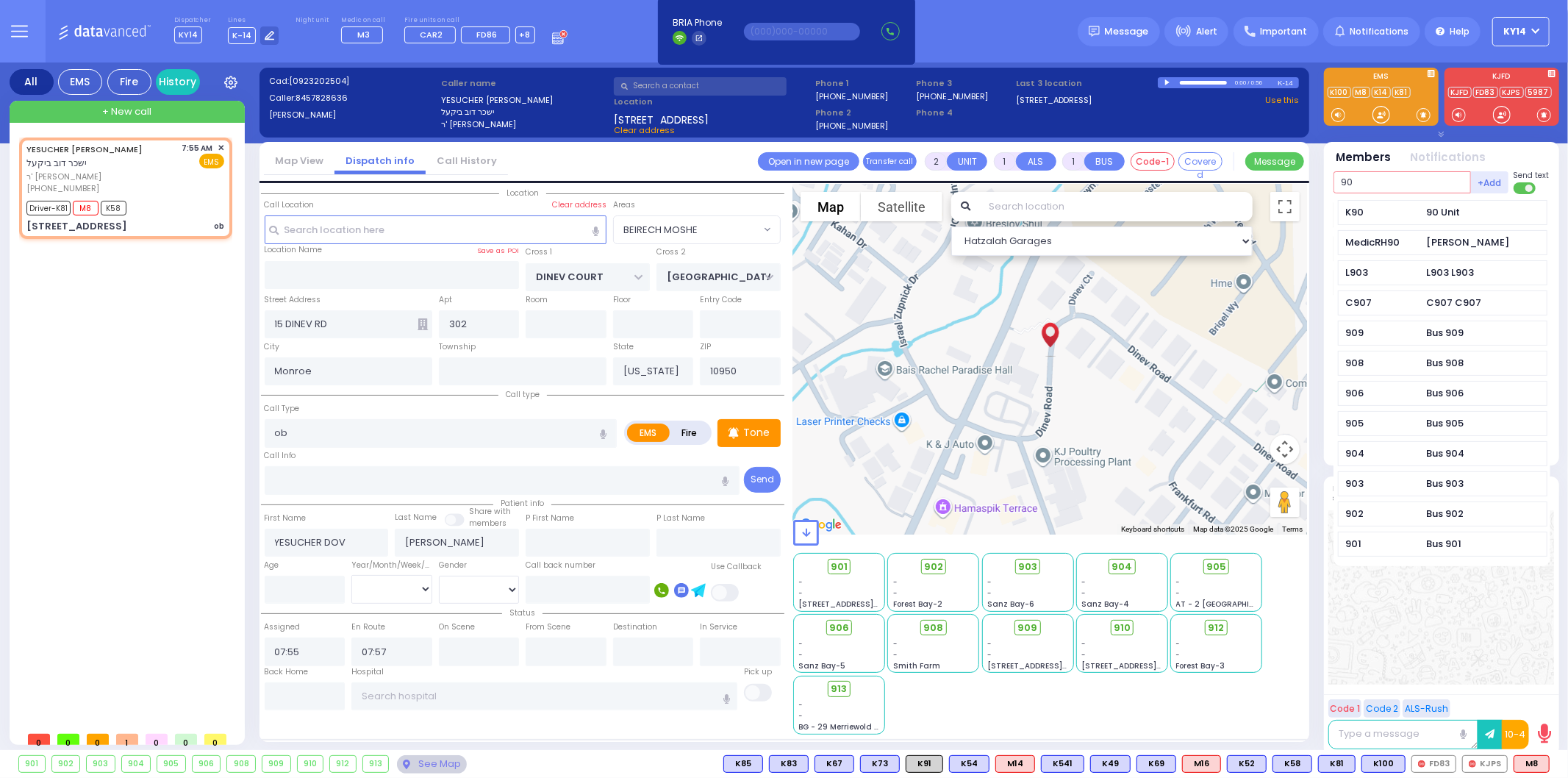
type input "90"
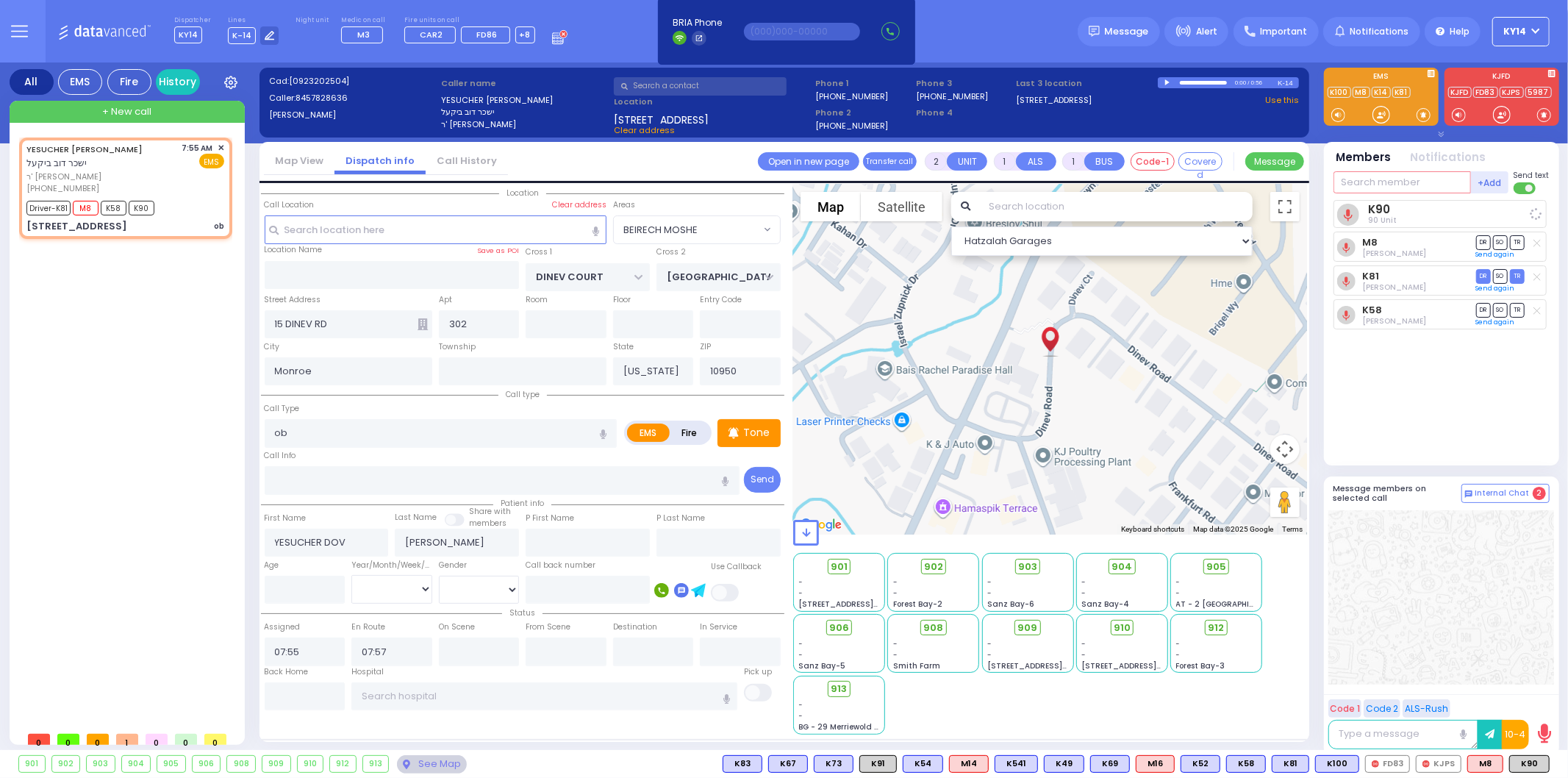
select select
radio input "true"
select select
select select "Hatzalah Garages"
select select "BEIRECH MOSHE"
